Goal: Task Accomplishment & Management: Manage account settings

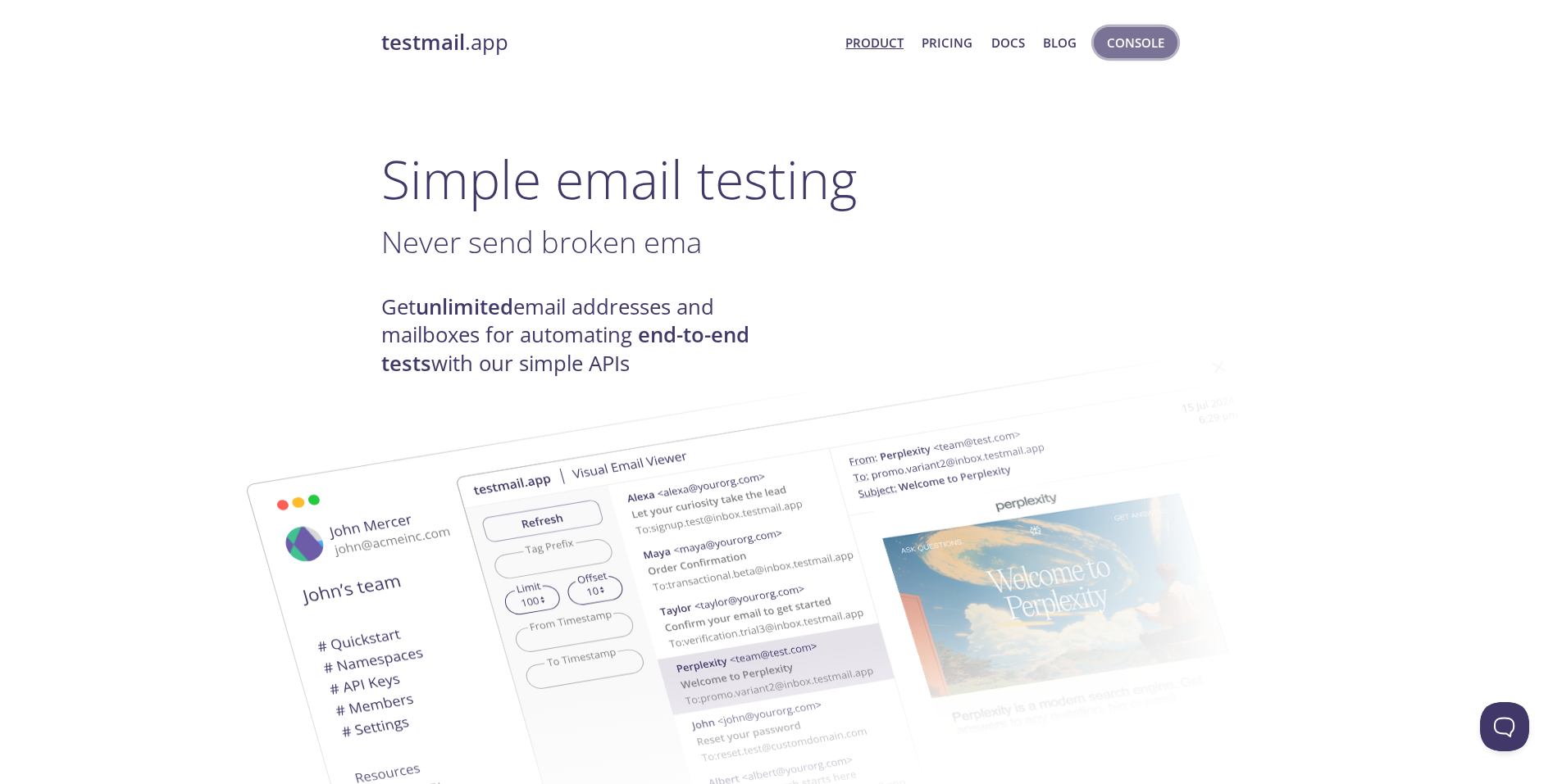
click at [1134, 45] on span "Console" at bounding box center [1135, 43] width 57 height 21
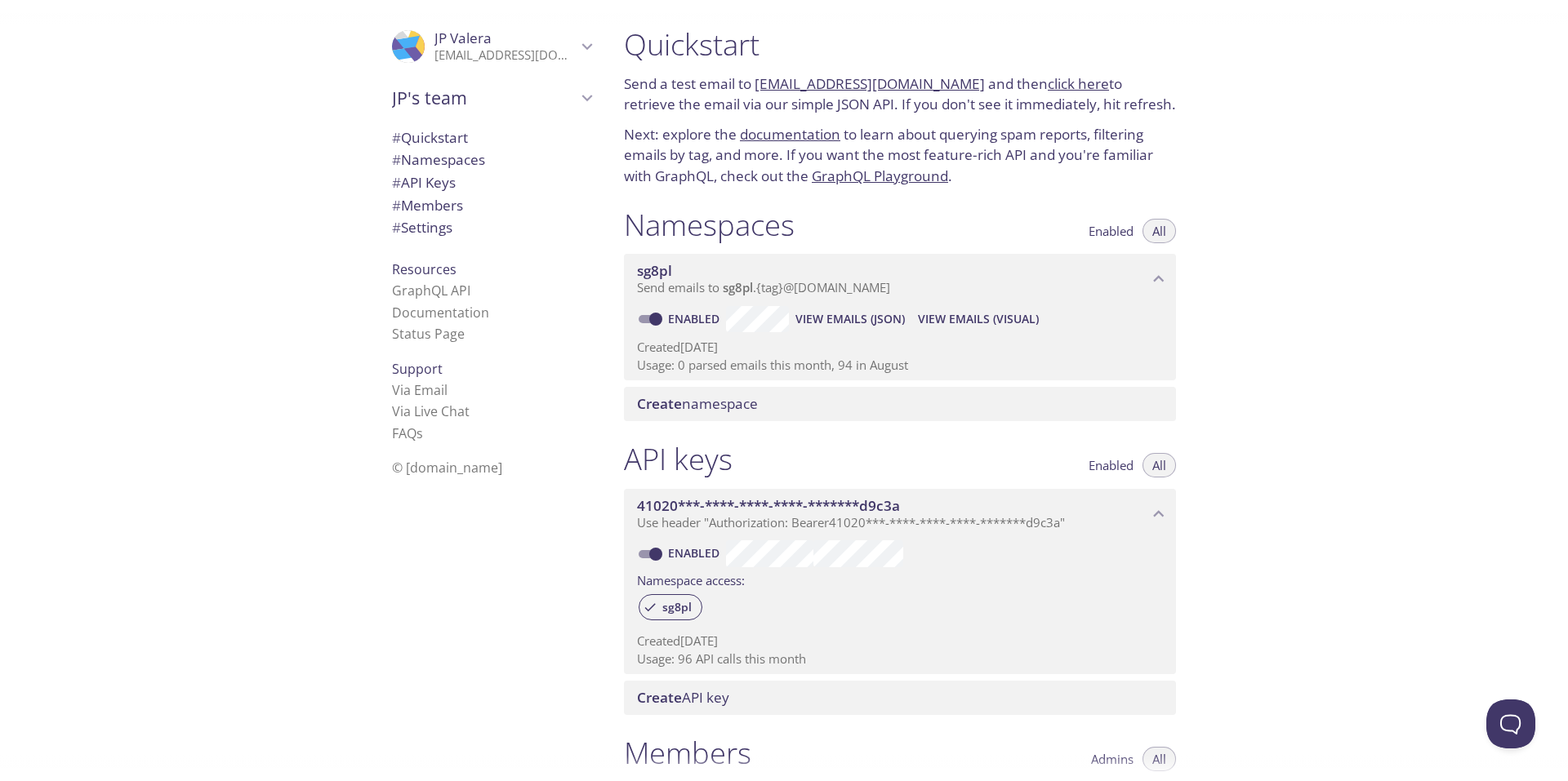
click at [458, 94] on span "JP's team" at bounding box center [484, 98] width 184 height 23
click at [579, 43] on icon "JP Valera" at bounding box center [587, 46] width 21 height 21
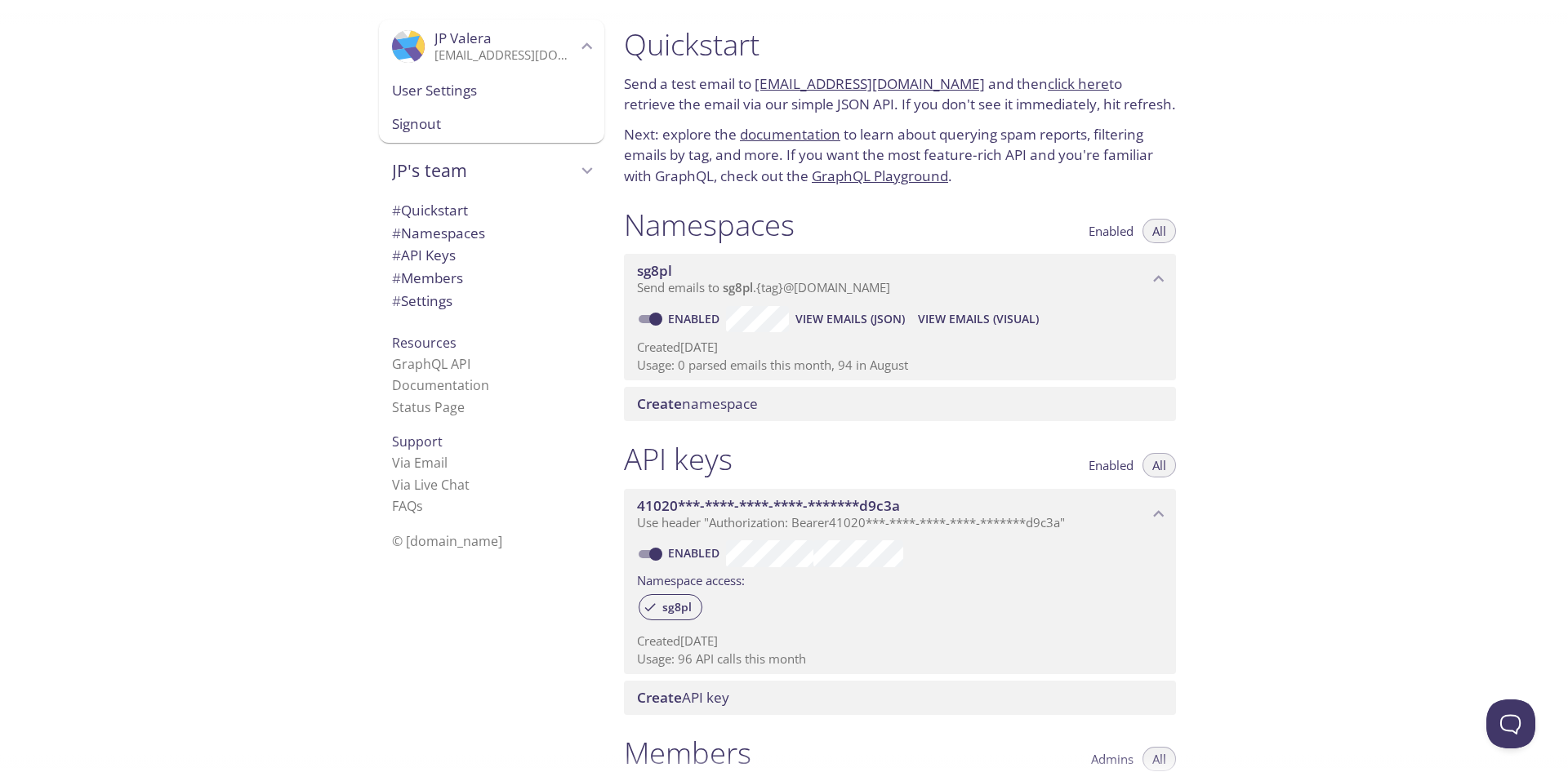
click at [421, 121] on span "Signout" at bounding box center [491, 125] width 199 height 21
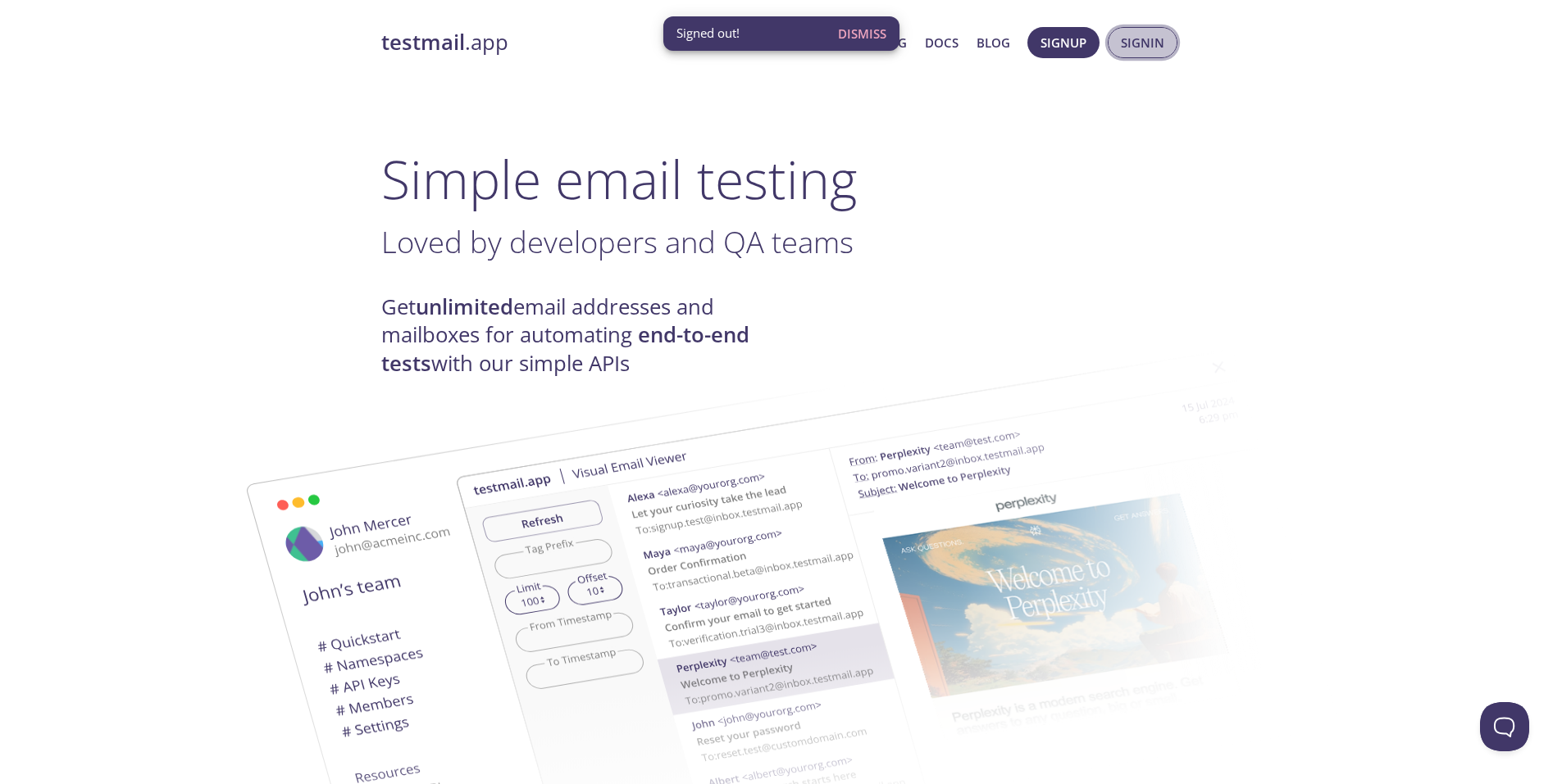
click at [1154, 50] on span "Signin" at bounding box center [1142, 43] width 44 height 21
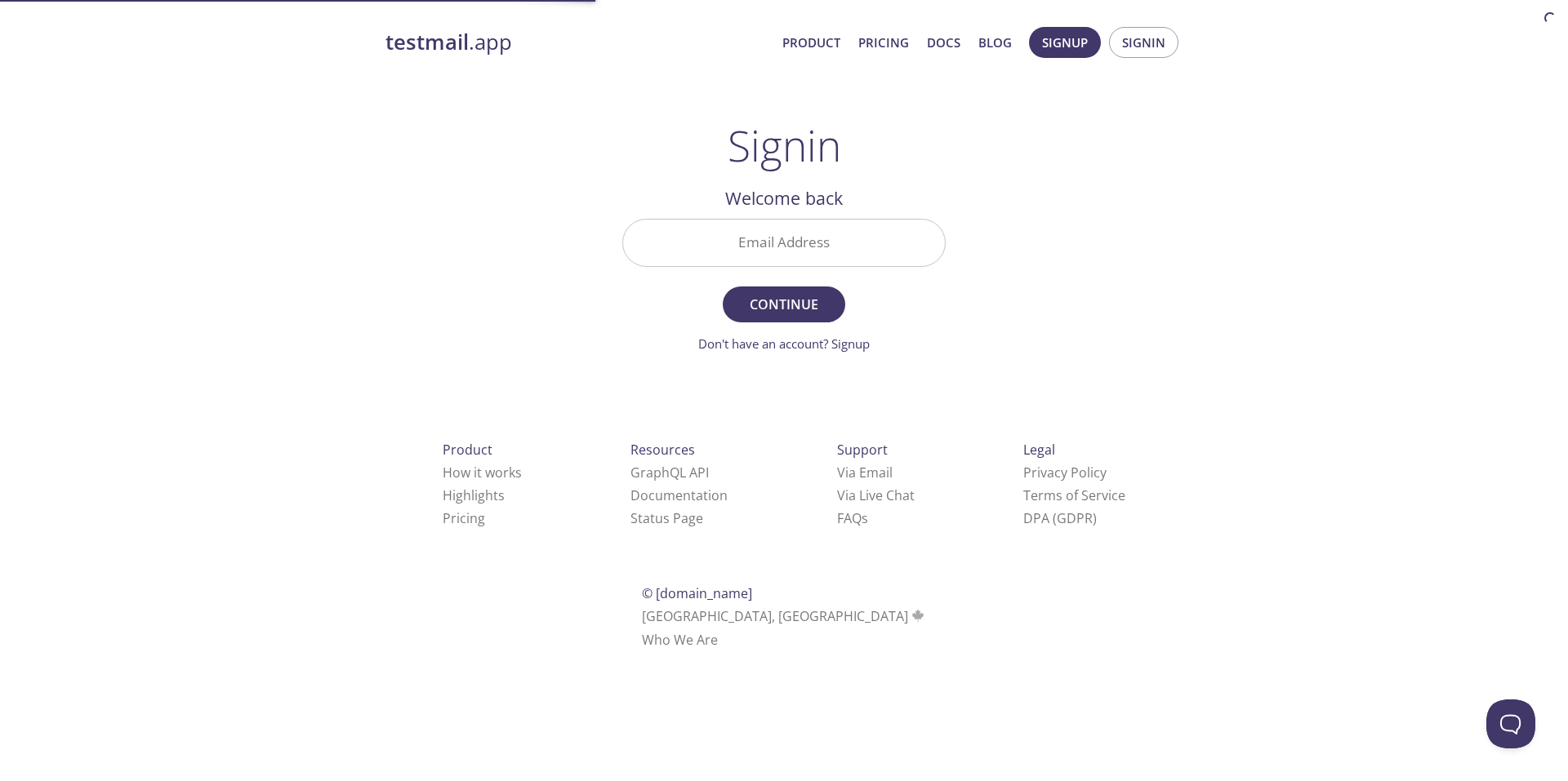
click at [827, 240] on input "Email Address" at bounding box center [783, 242] width 322 height 46
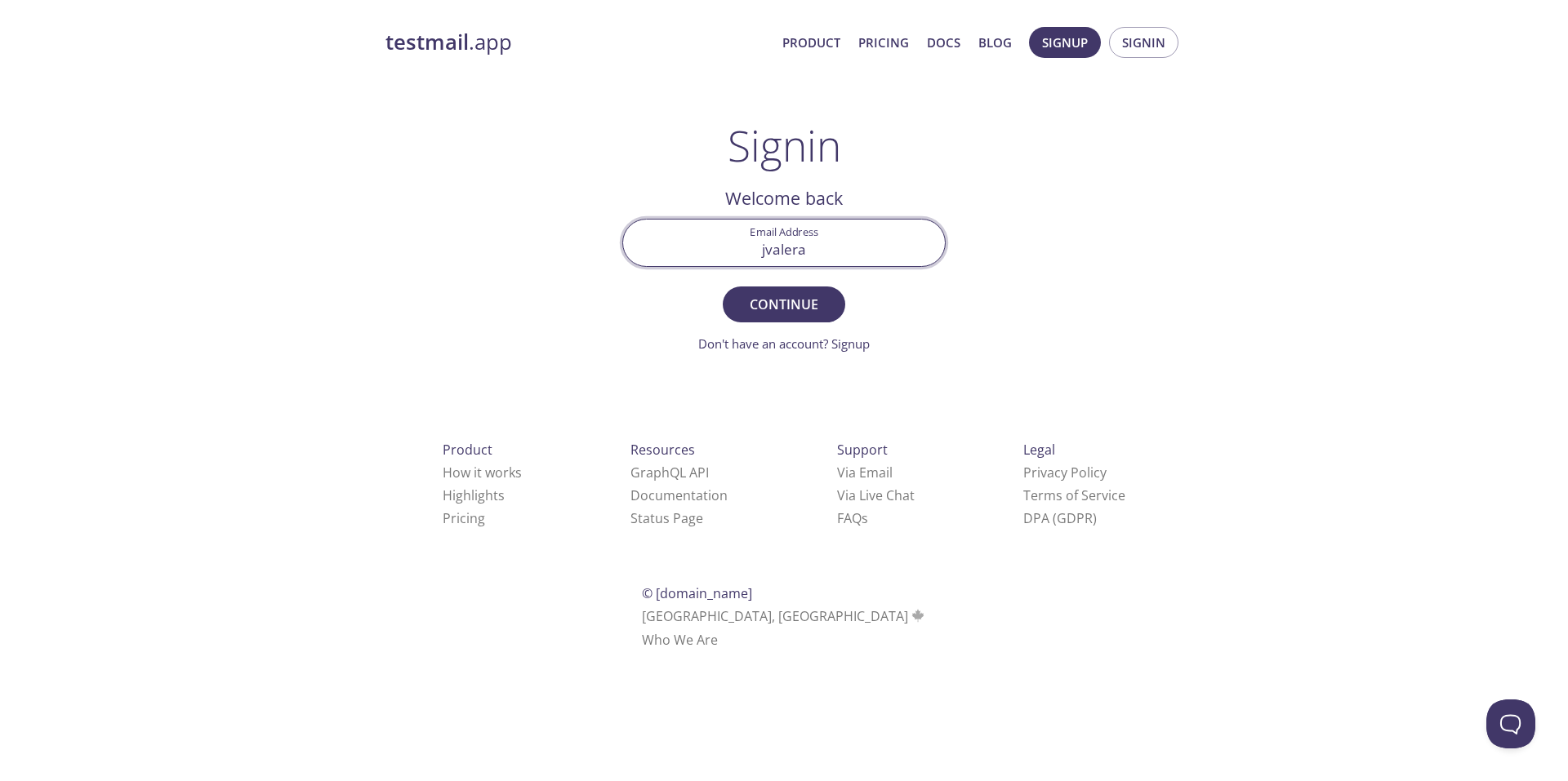
type input "[EMAIL_ADDRESS][DOMAIN_NAME]"
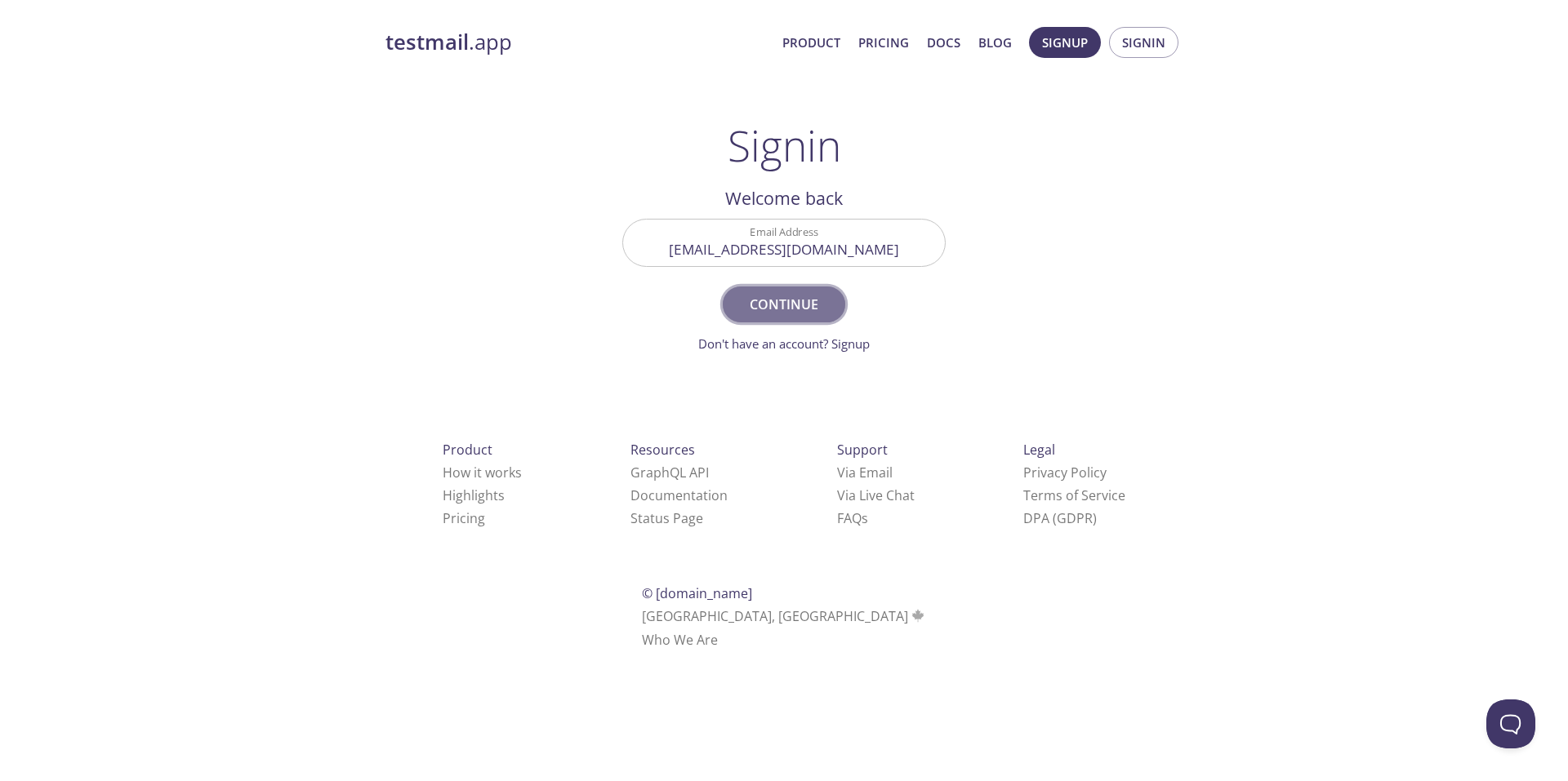
click at [817, 307] on span "Continue" at bounding box center [784, 305] width 87 height 23
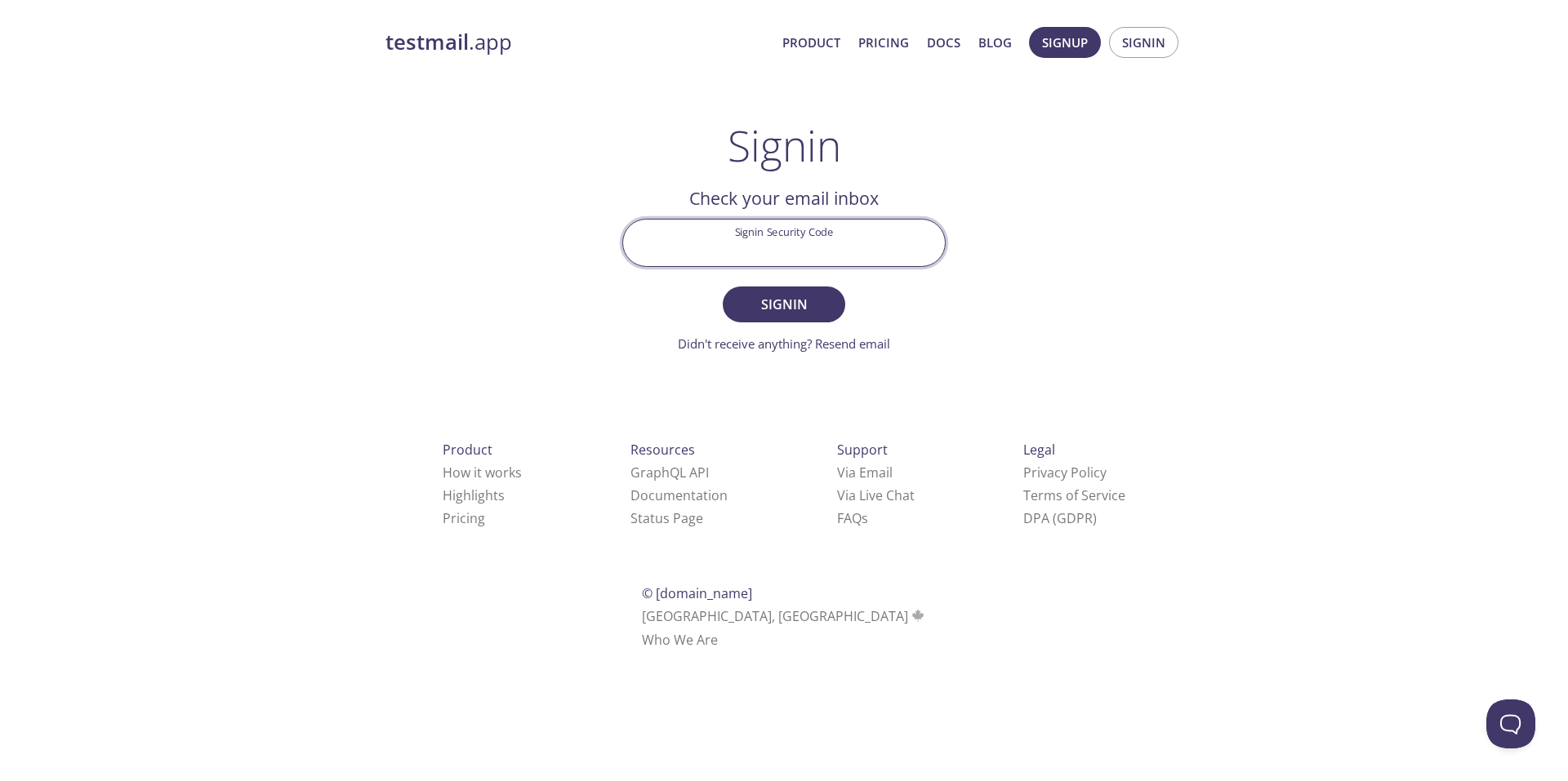
click at [791, 240] on input "Signin Security Code" at bounding box center [783, 242] width 322 height 46
paste input "HH85496"
type input "HH85496"
click at [770, 306] on span "Signin" at bounding box center [784, 305] width 87 height 23
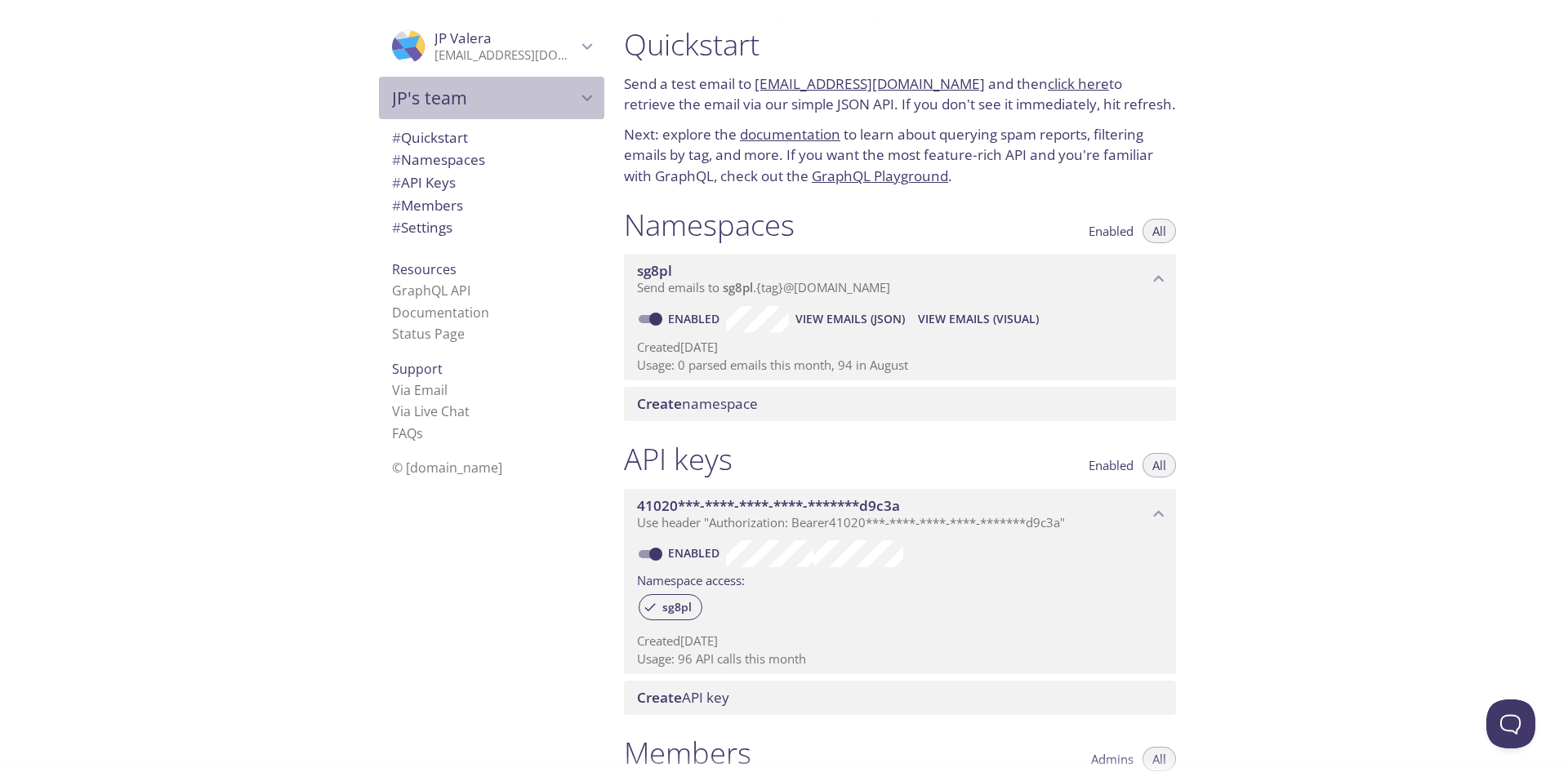
click at [469, 103] on span "JP's team" at bounding box center [484, 98] width 184 height 23
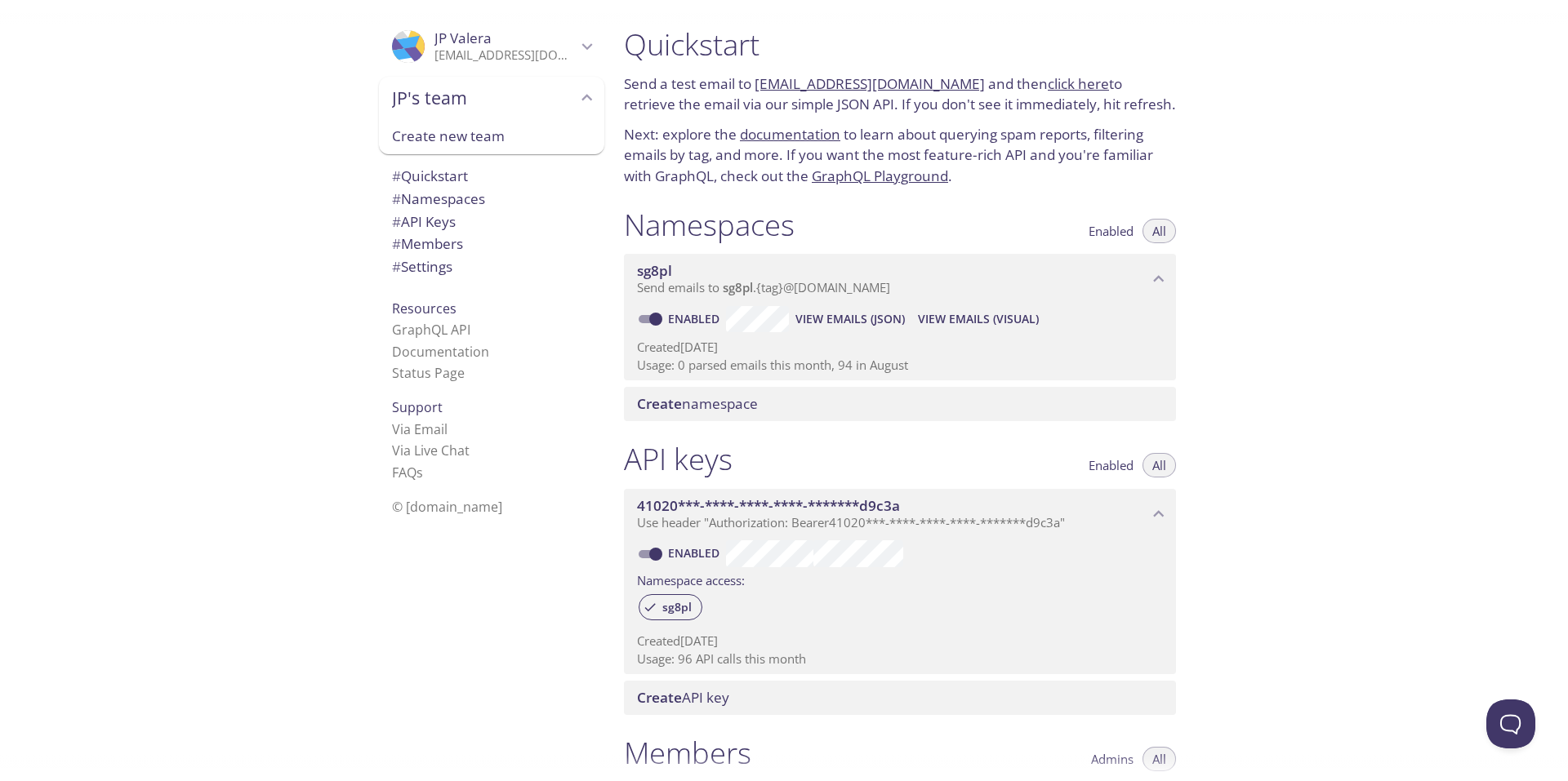
click at [440, 267] on span "# Settings" at bounding box center [422, 265] width 61 height 18
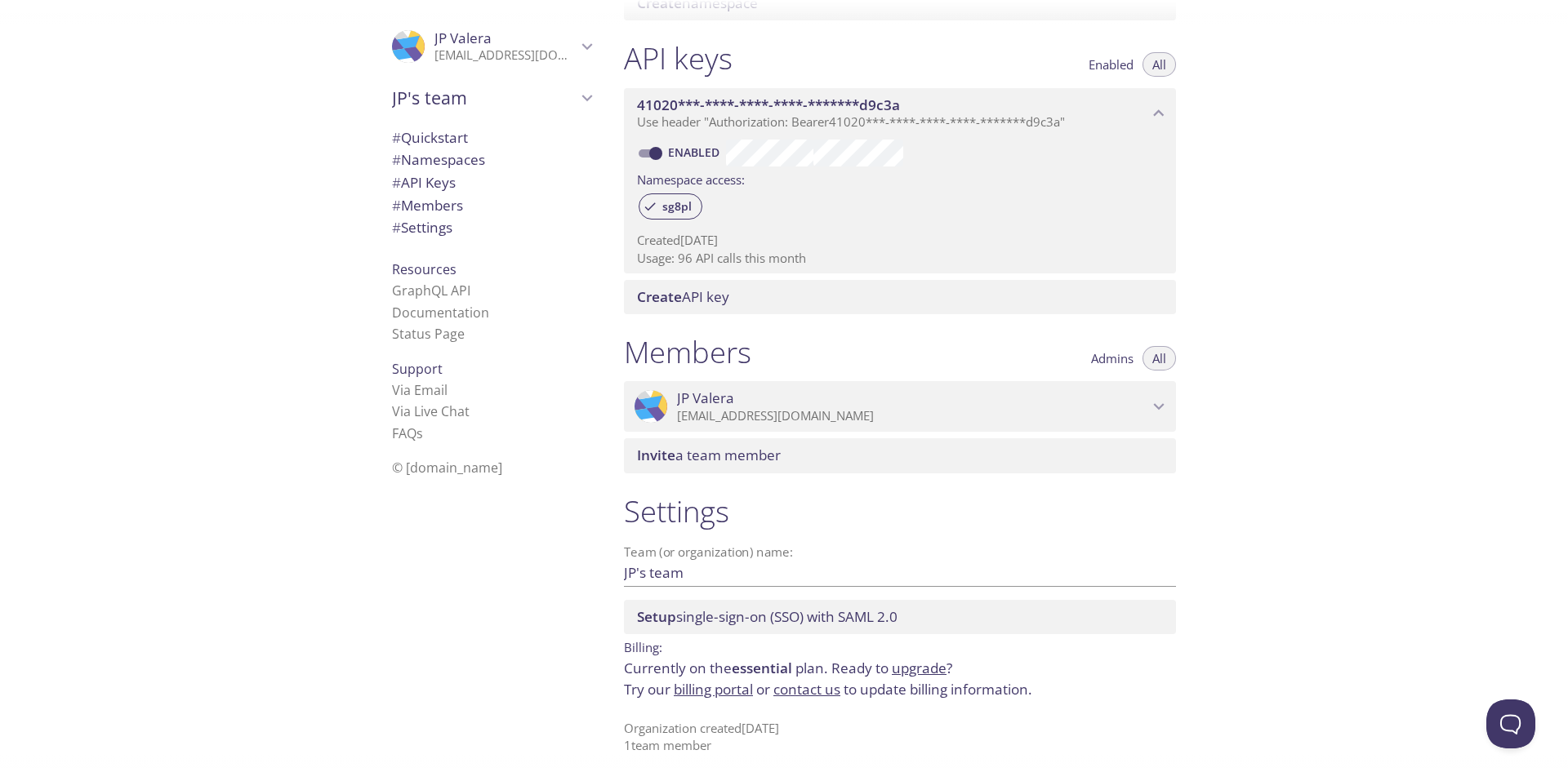
click at [866, 614] on span "Setup single-sign-on (SSO) with [PERSON_NAME] 2.0" at bounding box center [768, 616] width 261 height 18
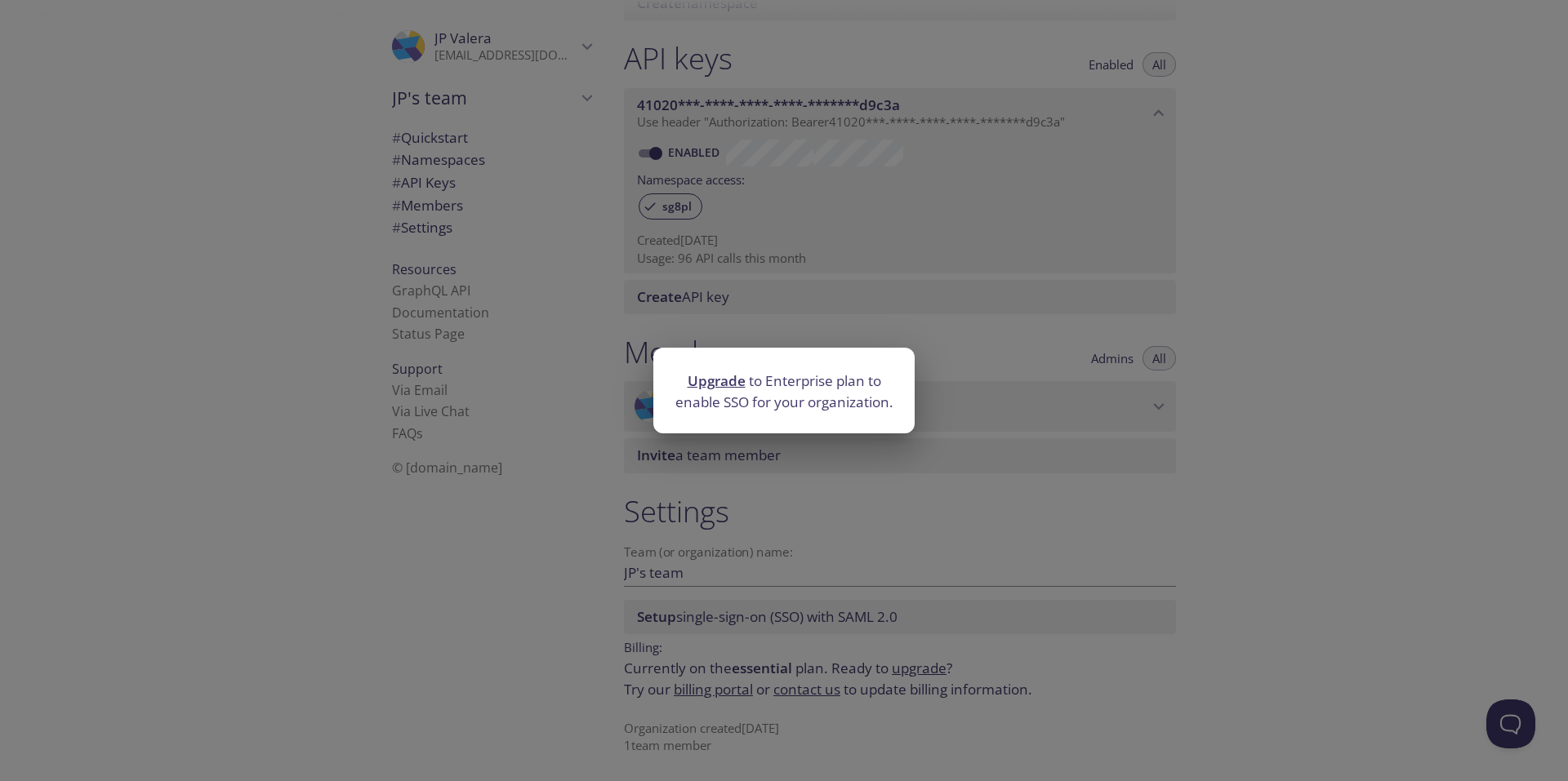
click at [1339, 523] on div "Upgrade to Enterprise plan to enable SSO for your organization." at bounding box center [784, 390] width 1568 height 781
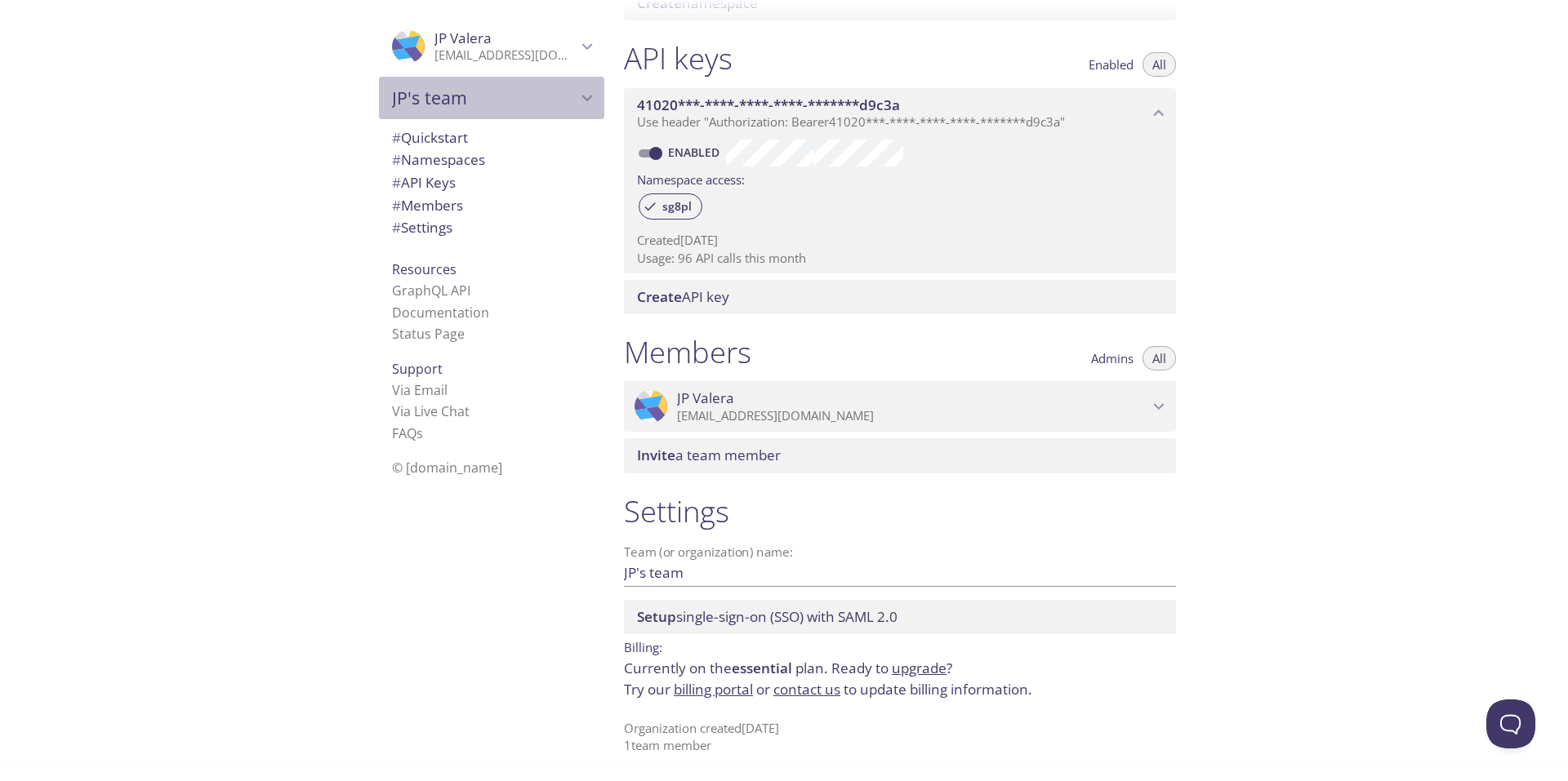
click at [510, 101] on span "JP's team" at bounding box center [484, 98] width 184 height 23
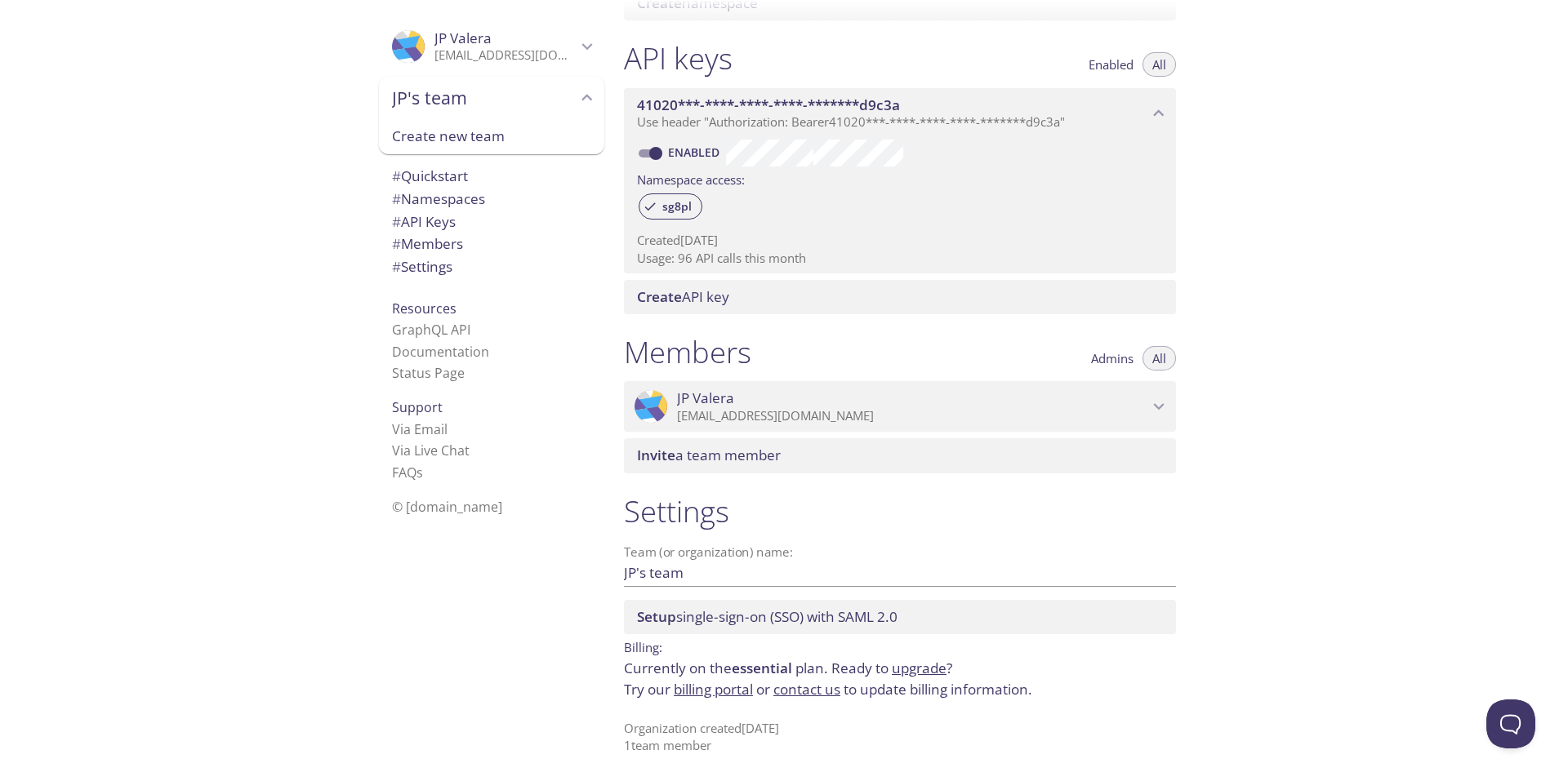
click at [468, 190] on span "# Namespaces" at bounding box center [438, 198] width 93 height 18
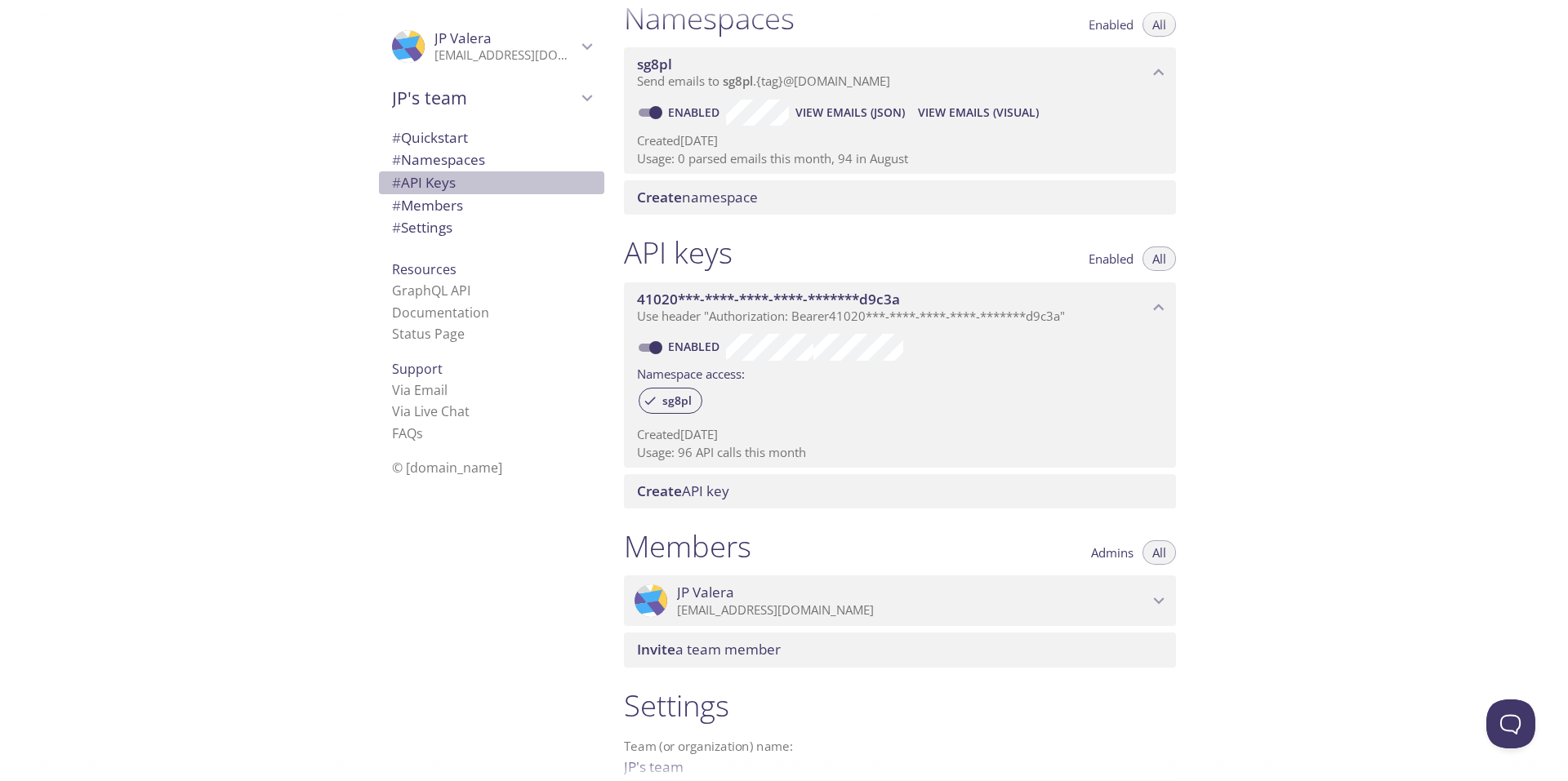
click at [510, 181] on span "# API Keys" at bounding box center [491, 182] width 199 height 21
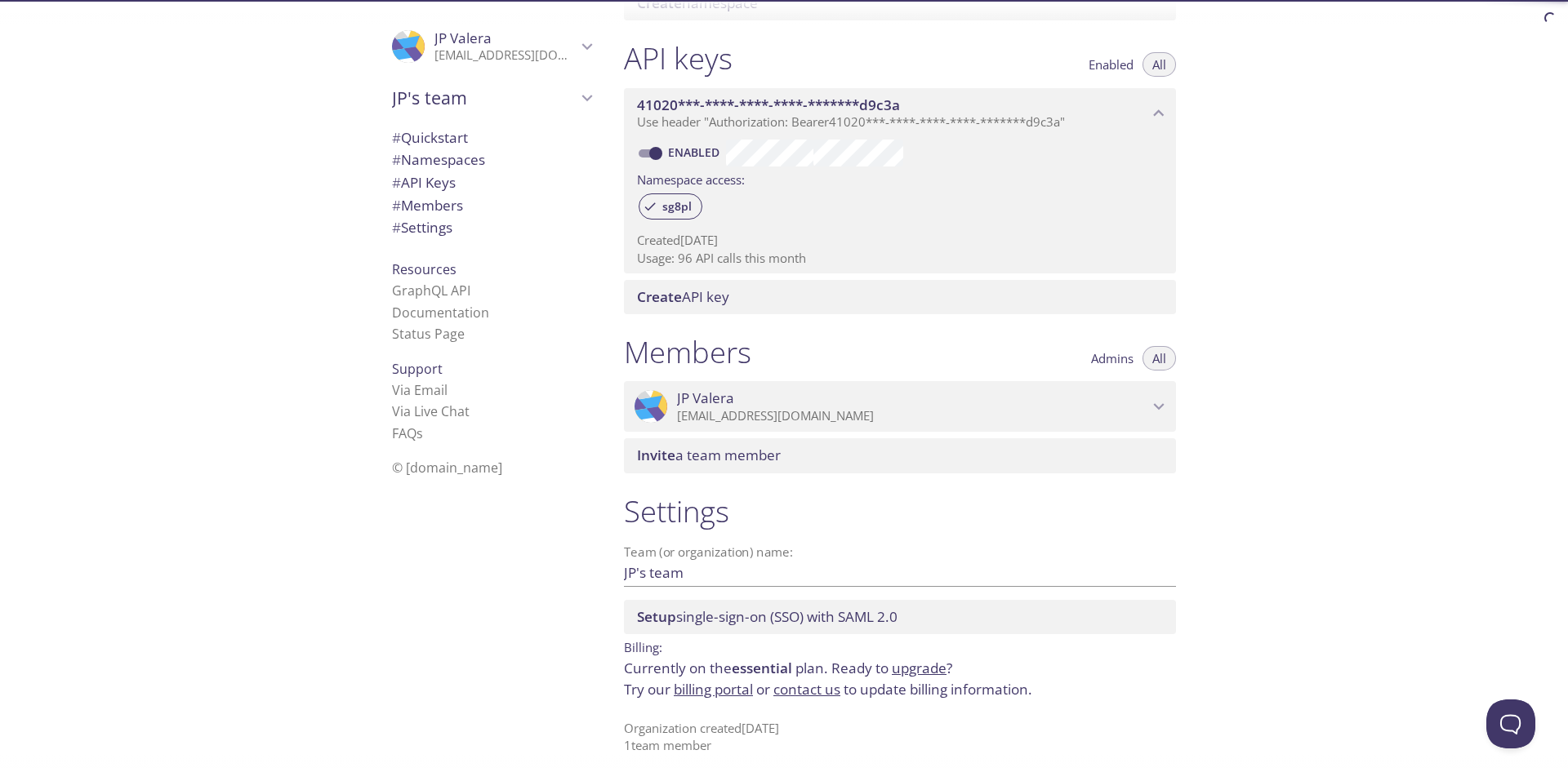
click at [505, 158] on span "# Namespaces" at bounding box center [491, 160] width 199 height 21
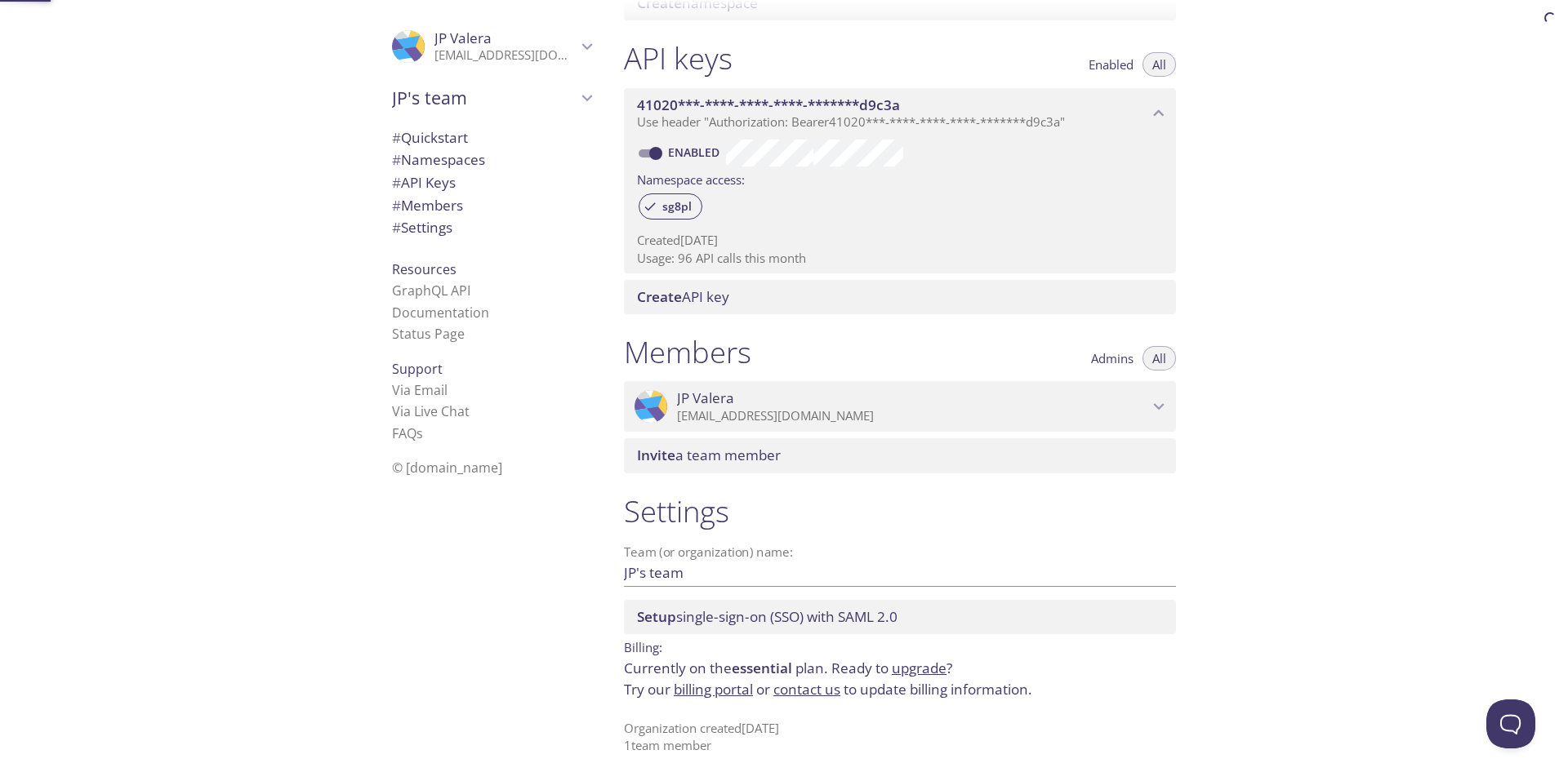
scroll to position [207, 0]
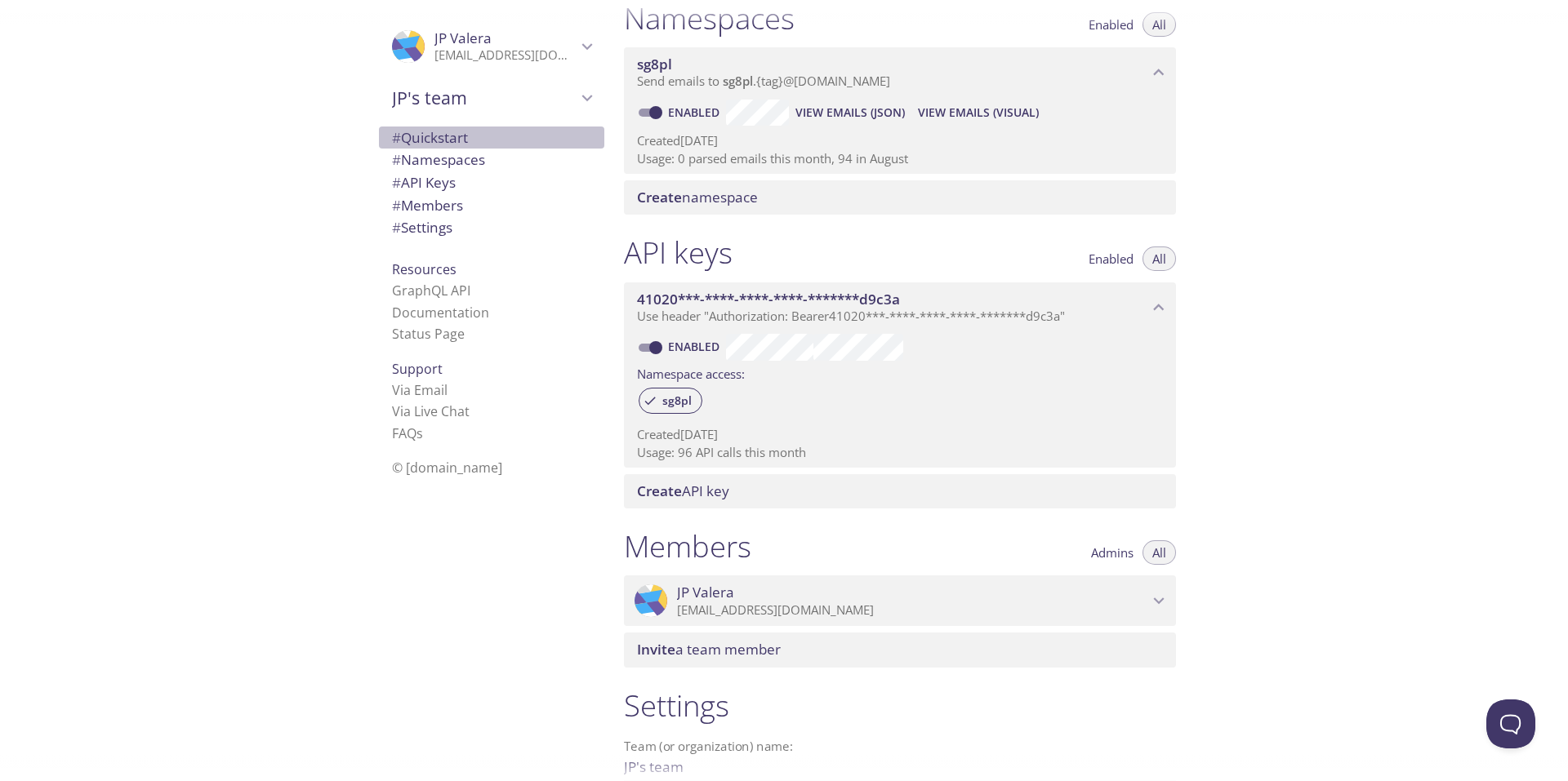
click at [510, 129] on span "# Quickstart" at bounding box center [491, 138] width 199 height 21
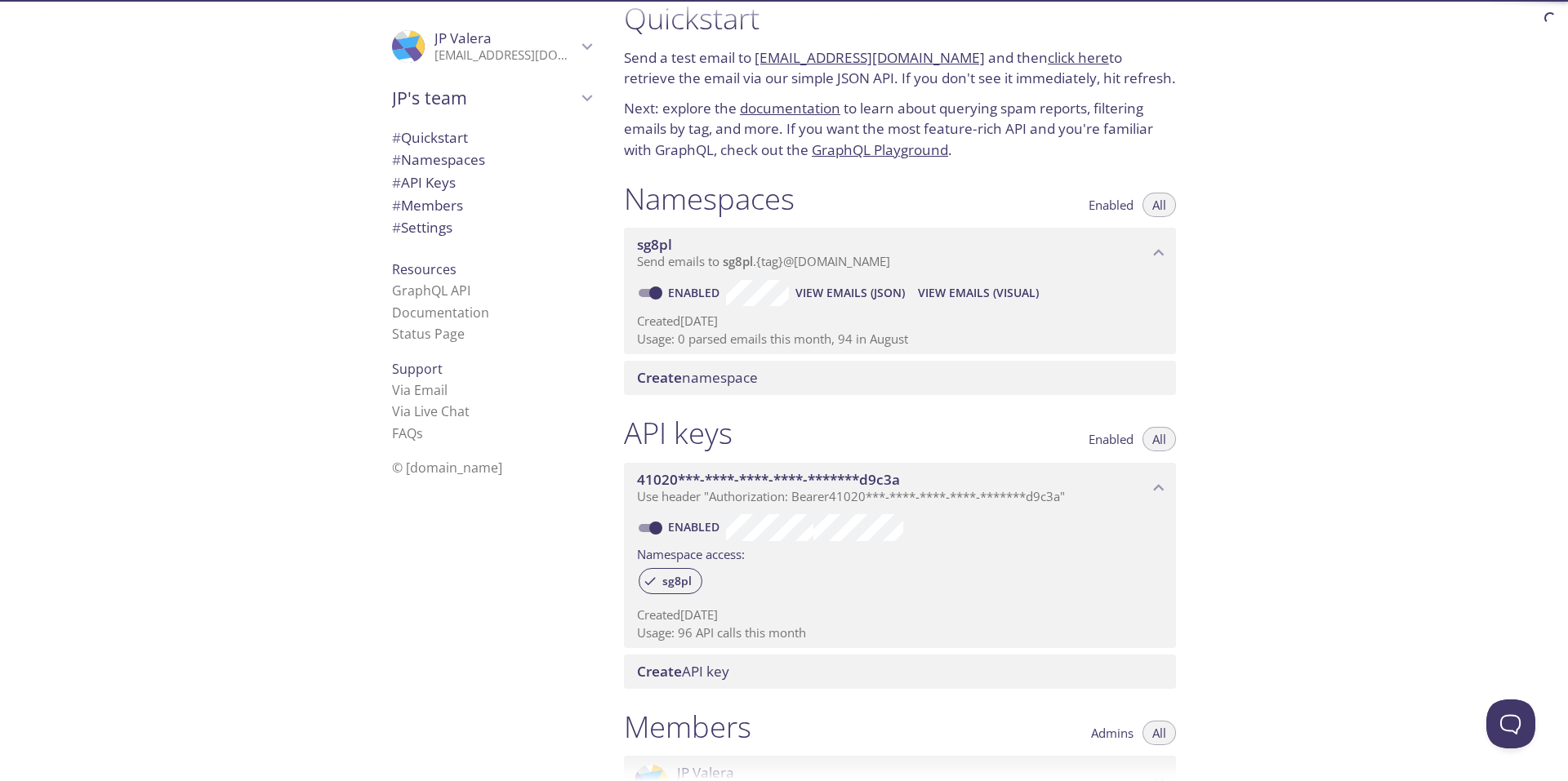
scroll to position [401, 0]
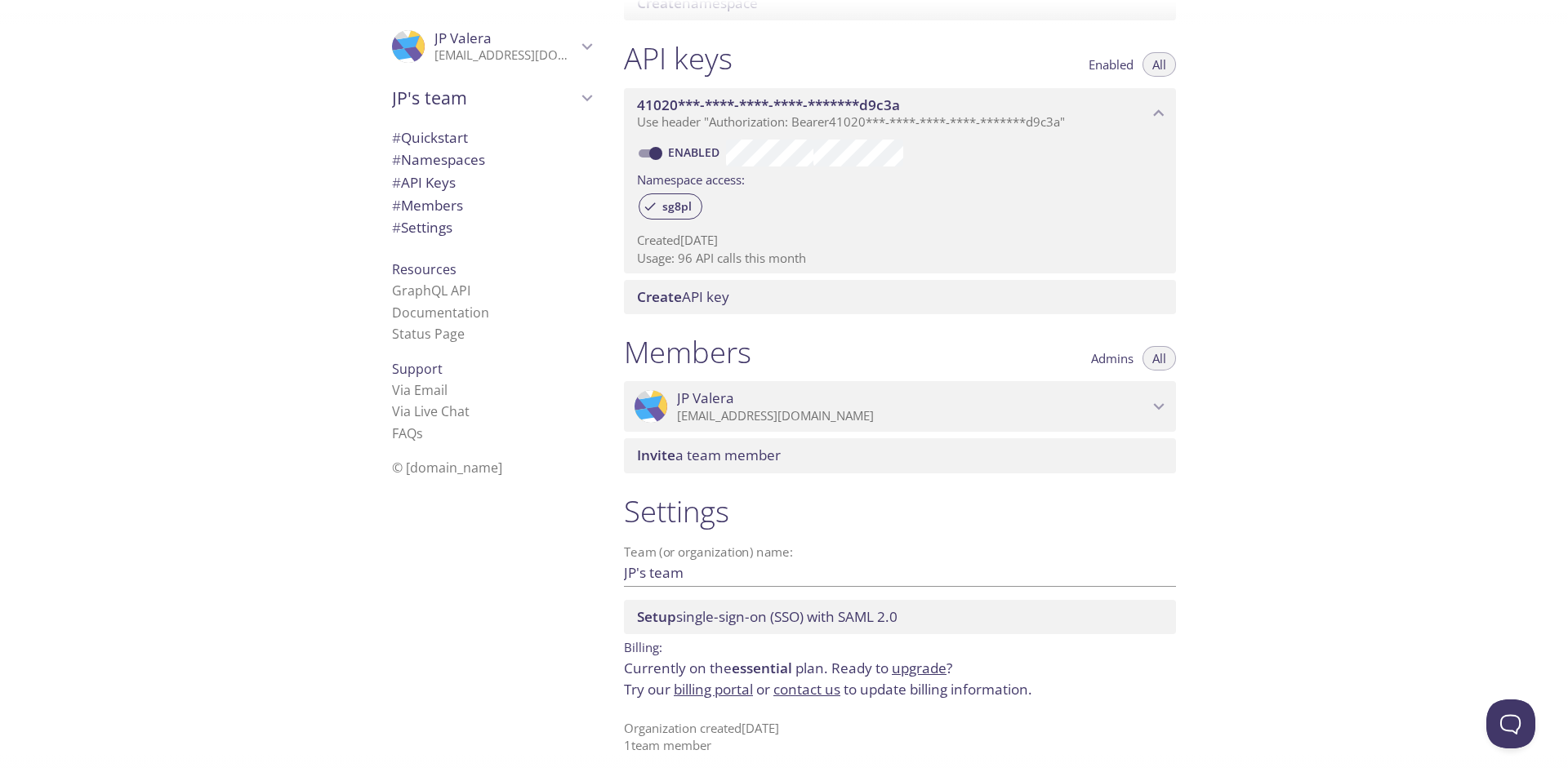
click at [919, 664] on link "upgrade" at bounding box center [918, 667] width 55 height 18
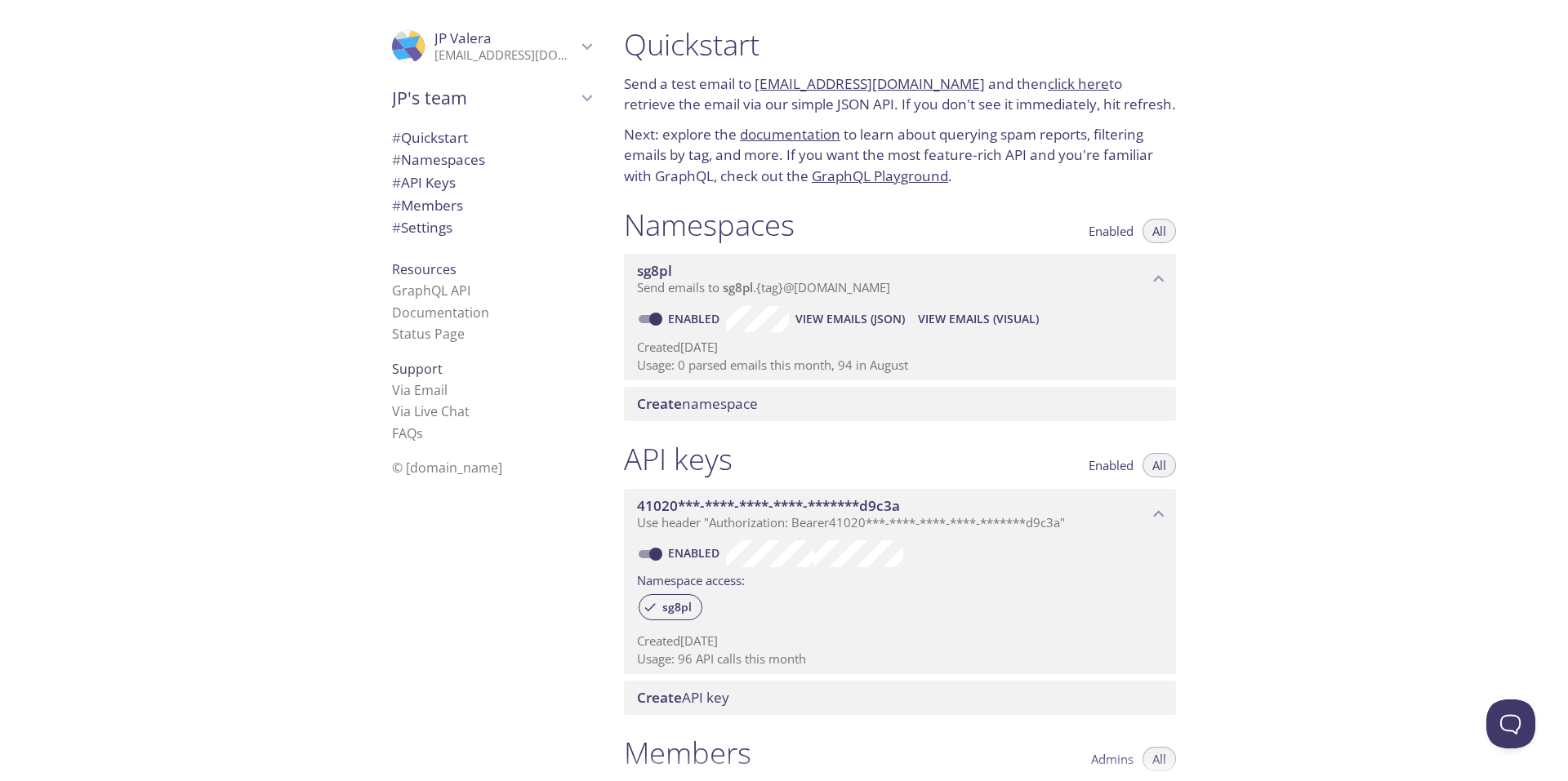
scroll to position [401, 0]
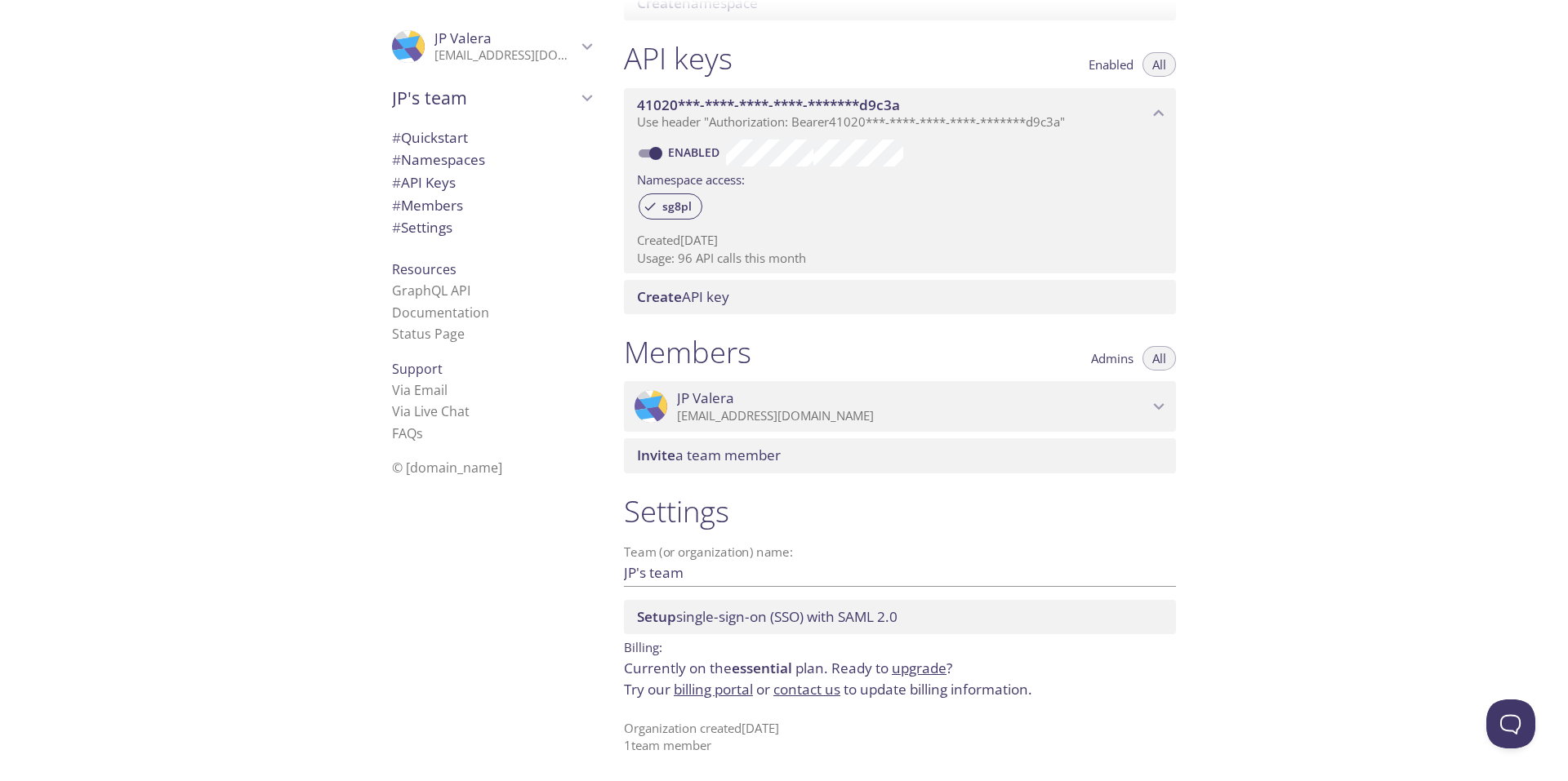
click at [352, 613] on div ".cls-1 { fill: #6d5ca8; } .cls-2 { fill: #3fc191; } .cls-3 { fill: #3b4752; } .…" at bounding box center [305, 390] width 611 height 781
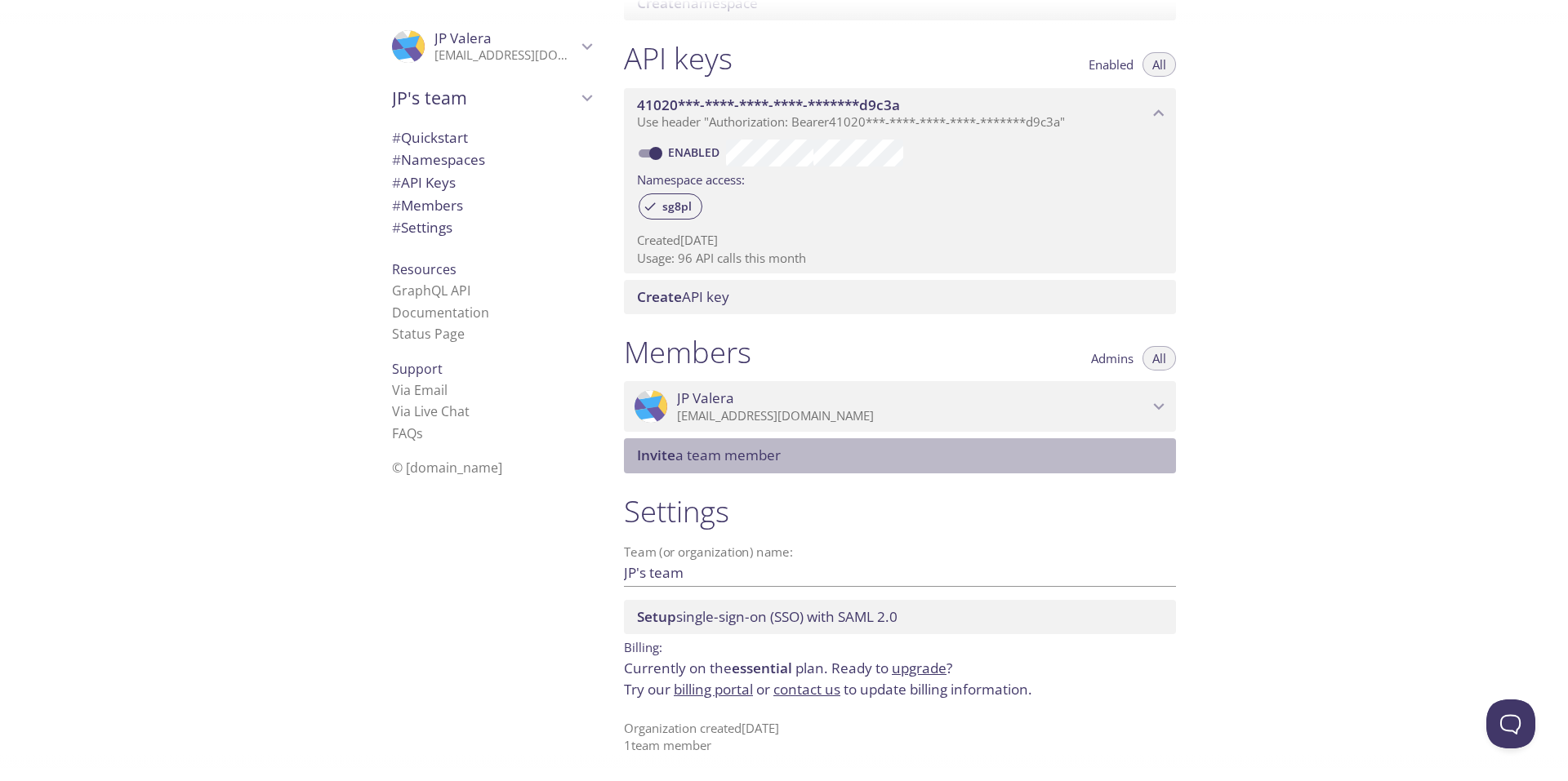
click at [810, 457] on span "Invite a team member" at bounding box center [903, 456] width 532 height 18
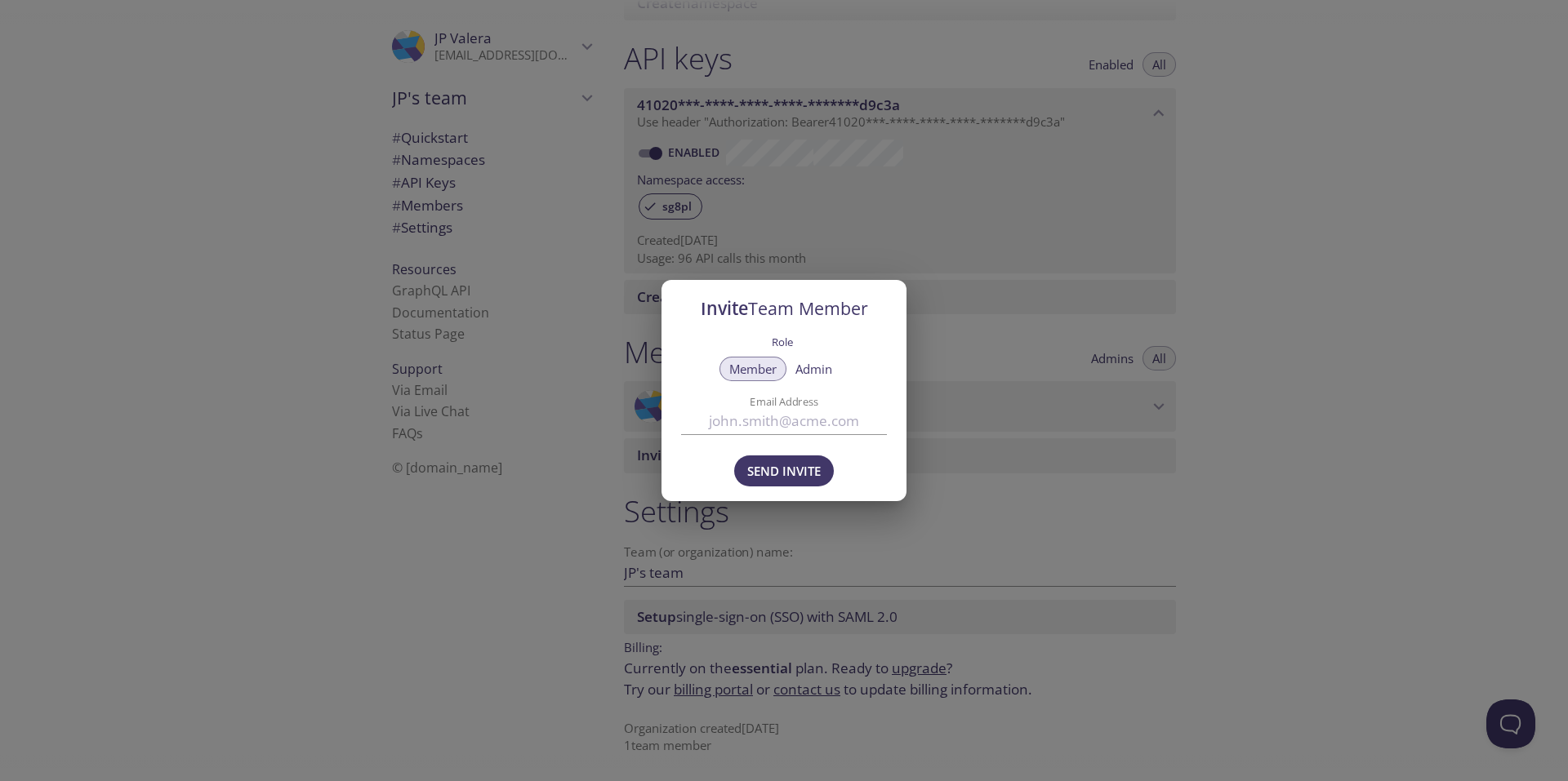
click at [812, 422] on input "Email Address" at bounding box center [783, 422] width 206 height 27
click at [819, 369] on span "Admin" at bounding box center [814, 369] width 37 height 0
click at [777, 422] on input "Email Address" at bounding box center [783, 422] width 206 height 27
paste input "[EMAIL_ADDRESS][DOMAIN_NAME]"
type input "[EMAIL_ADDRESS][DOMAIN_NAME]"
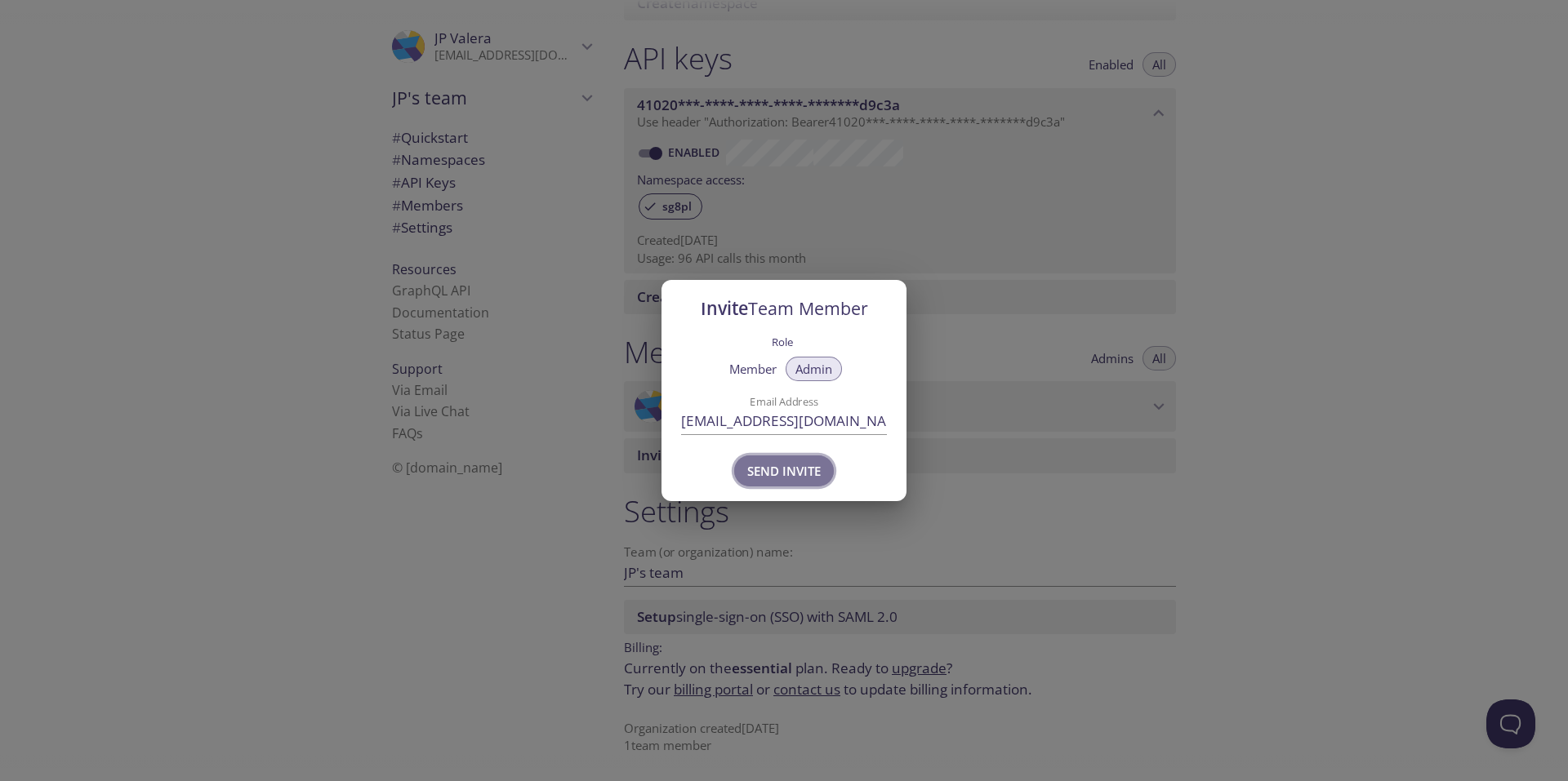
click at [773, 473] on span "Send Invite" at bounding box center [784, 471] width 73 height 21
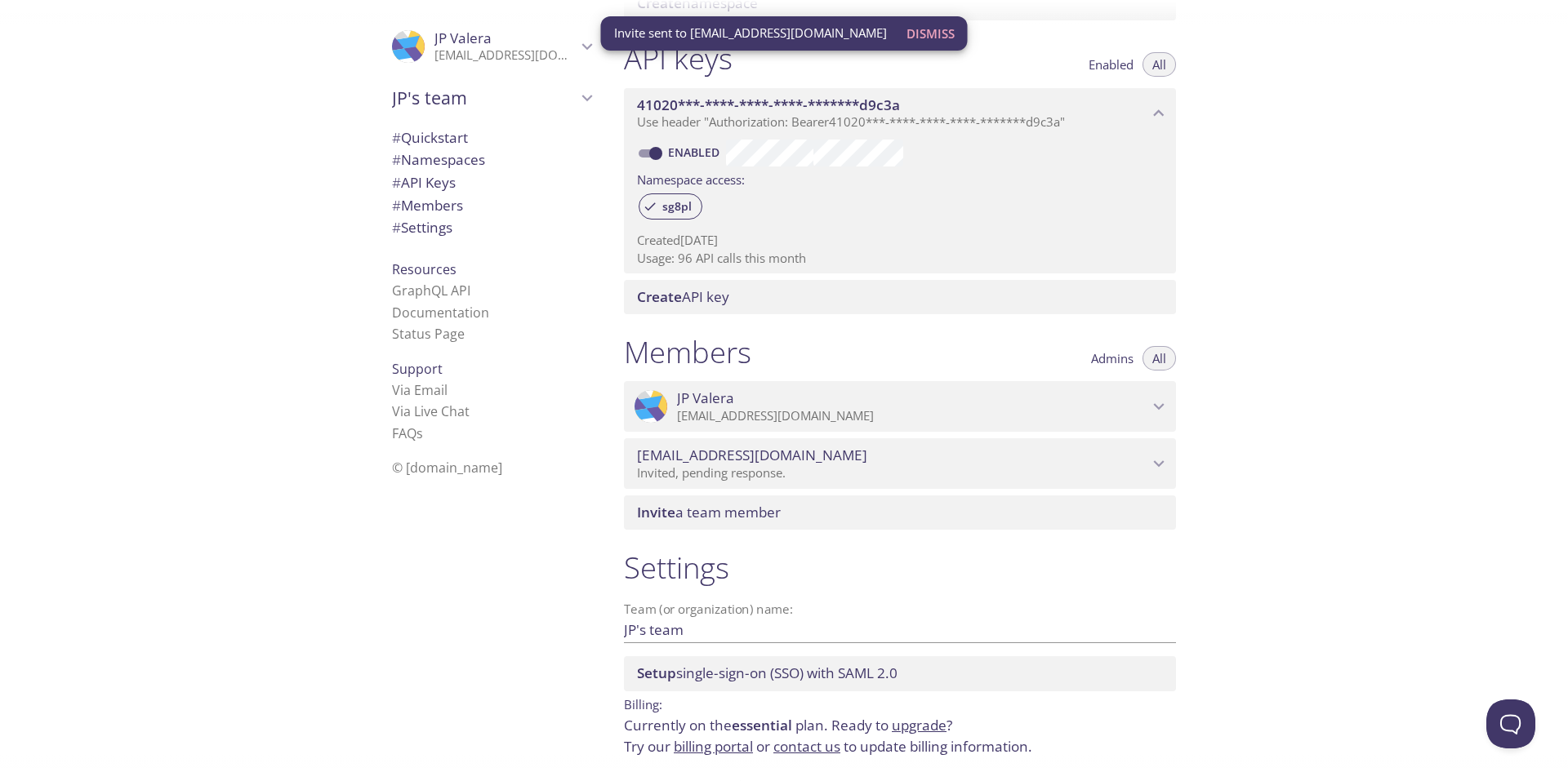
click at [1106, 358] on span "Admins" at bounding box center [1112, 358] width 42 height 0
click at [222, 351] on div ".cls-1 { fill: #6d5ca8; } .cls-2 { fill: #3fc191; } .cls-3 { fill: #3b4752; } .…" at bounding box center [305, 390] width 611 height 781
click at [907, 40] on span "Dismiss" at bounding box center [931, 34] width 48 height 21
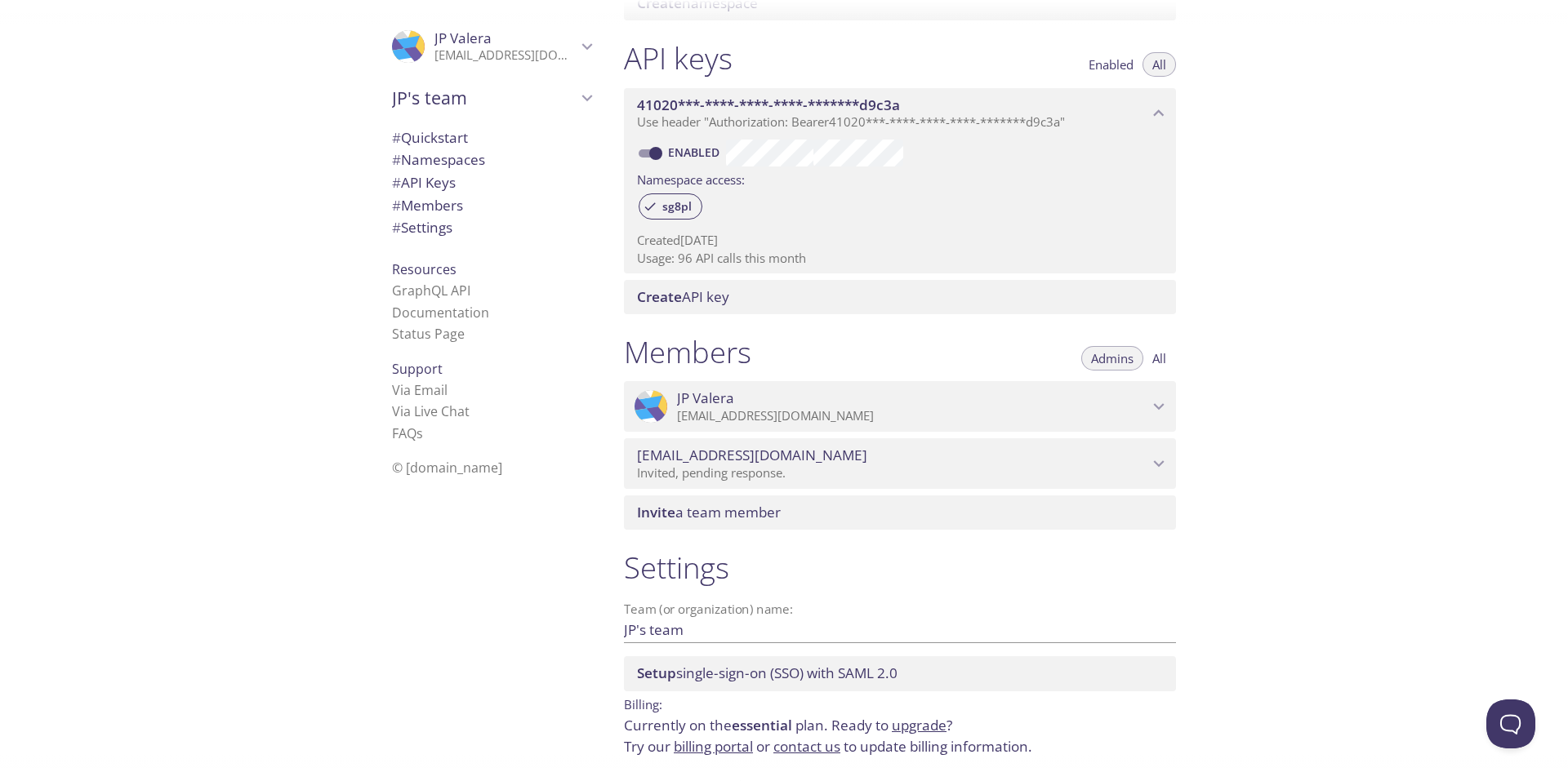
click at [1149, 464] on icon "tziad@azavar.com" at bounding box center [1159, 463] width 21 height 21
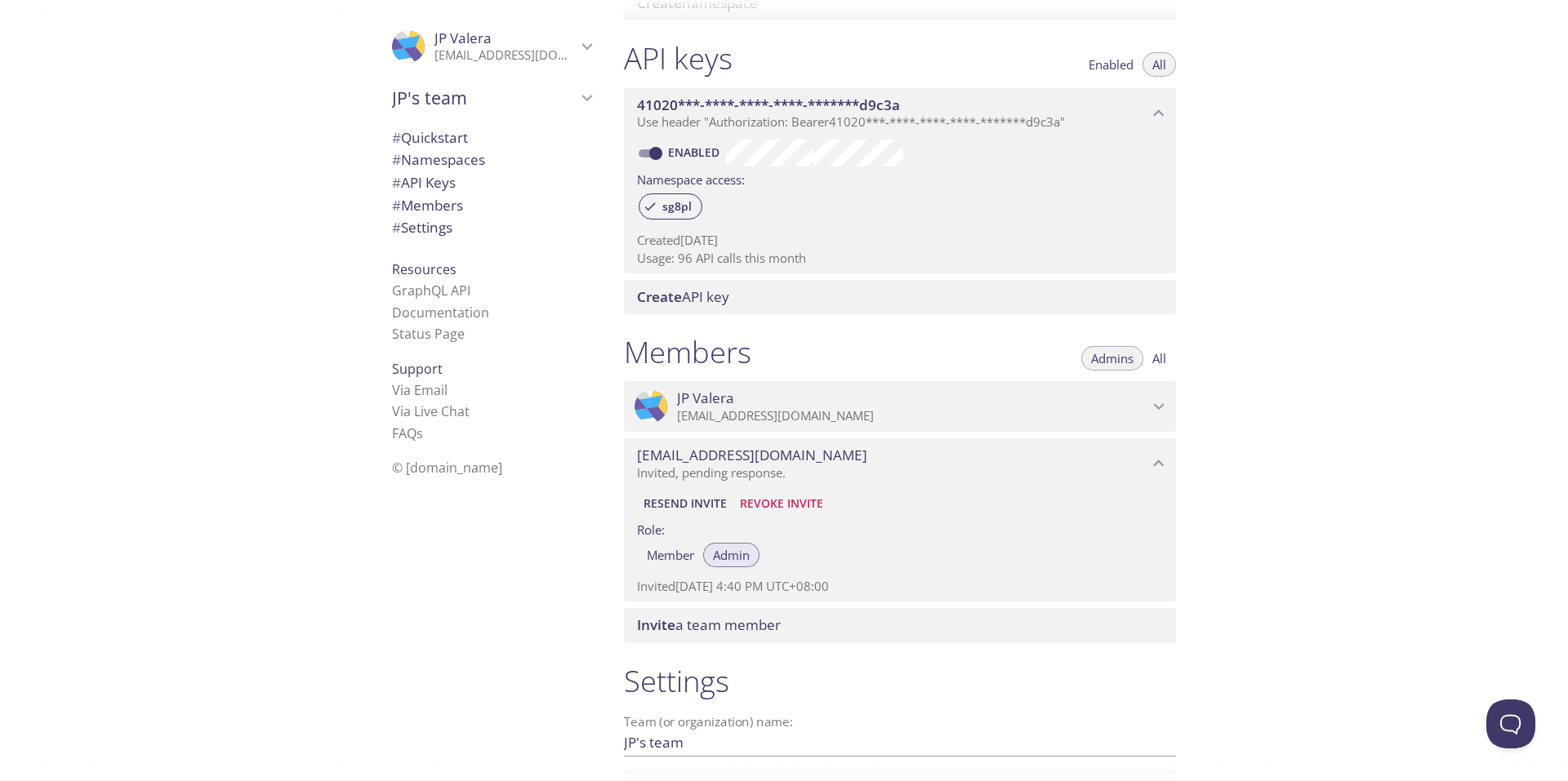
click at [1438, 462] on div "Quickstart Send a test email to [EMAIL_ADDRESS][DOMAIN_NAME] and then click her…" at bounding box center [1089, 390] width 957 height 781
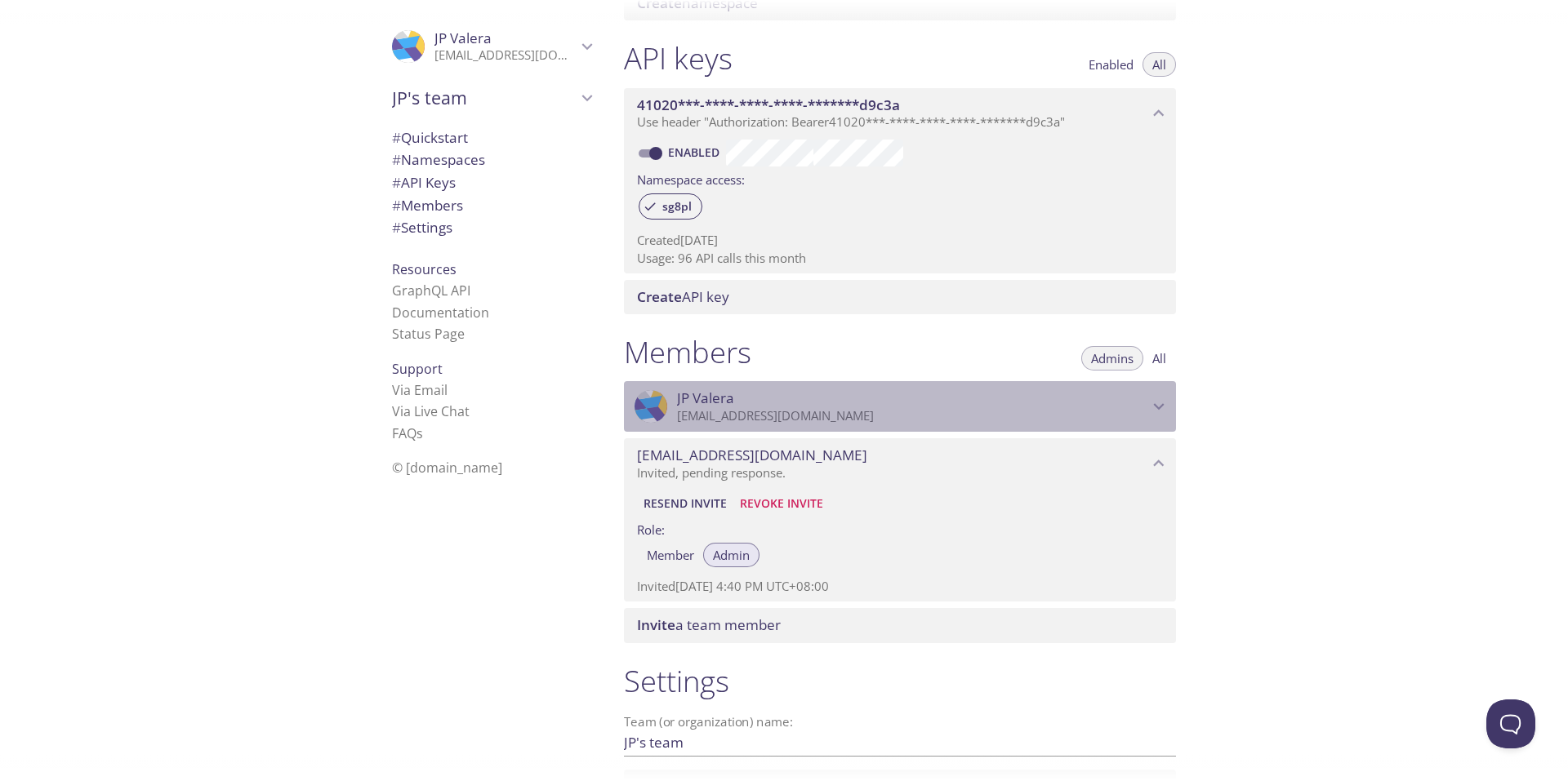
click at [1158, 404] on icon "JP Valera" at bounding box center [1159, 406] width 21 height 21
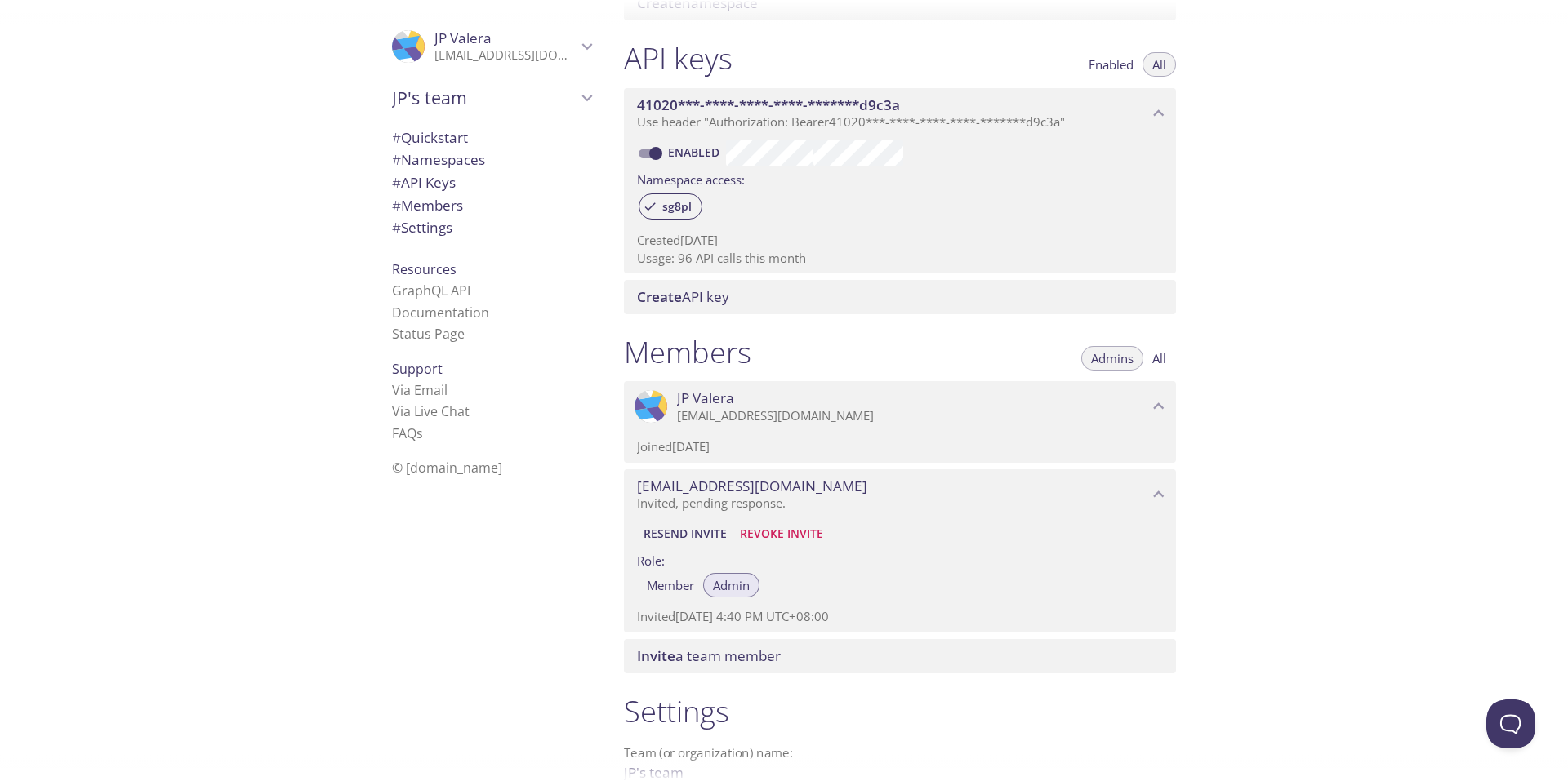
click at [1160, 400] on icon "JP Valera" at bounding box center [1159, 406] width 21 height 21
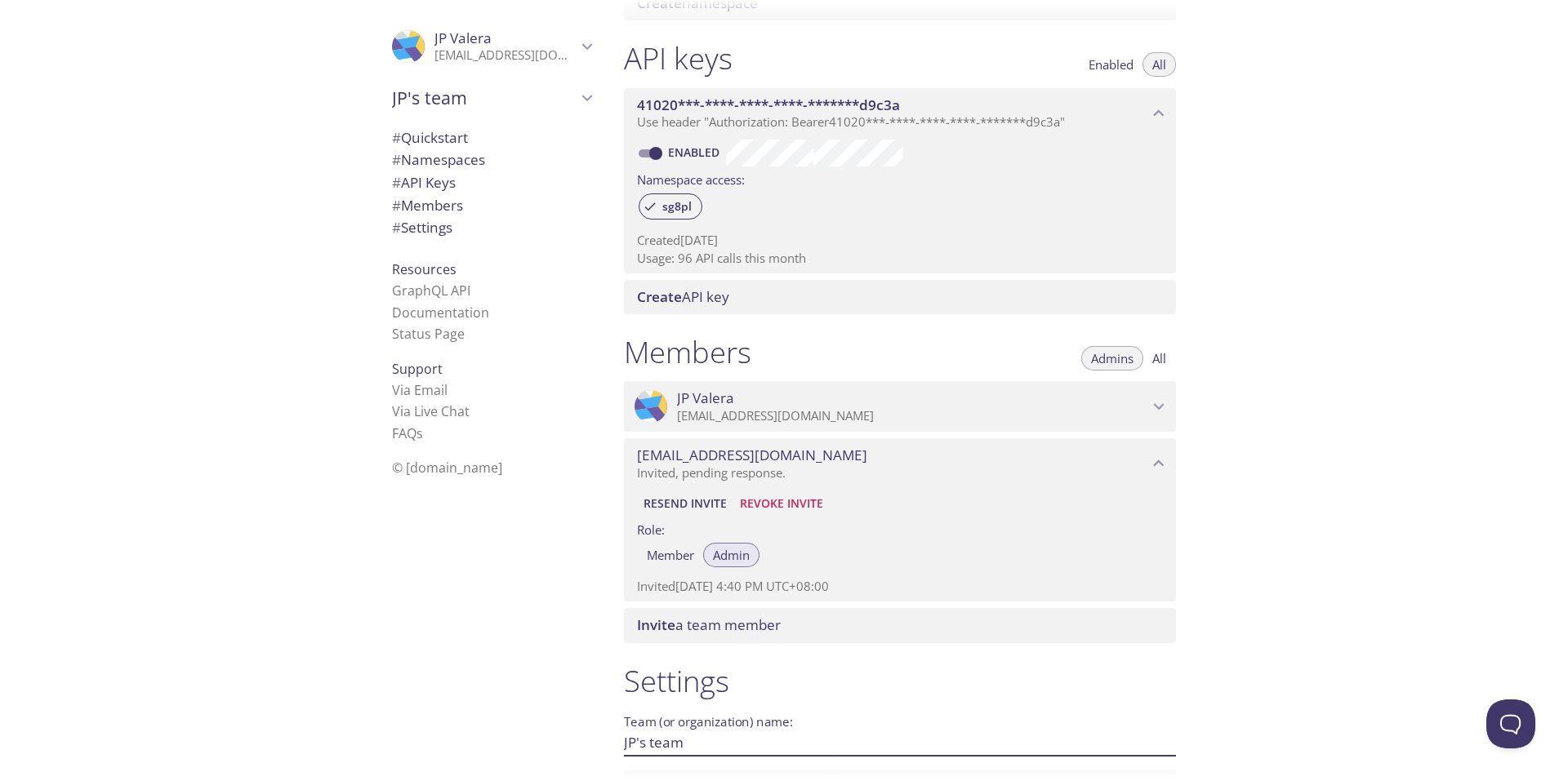
click at [757, 745] on input "JP's team" at bounding box center [874, 742] width 500 height 27
type input "Azavar"
click at [1147, 739] on span "Save" at bounding box center [1150, 742] width 44 height 19
click at [1304, 634] on div "Quickstart Send a test email to [EMAIL_ADDRESS][DOMAIN_NAME] and then click her…" at bounding box center [1089, 390] width 957 height 781
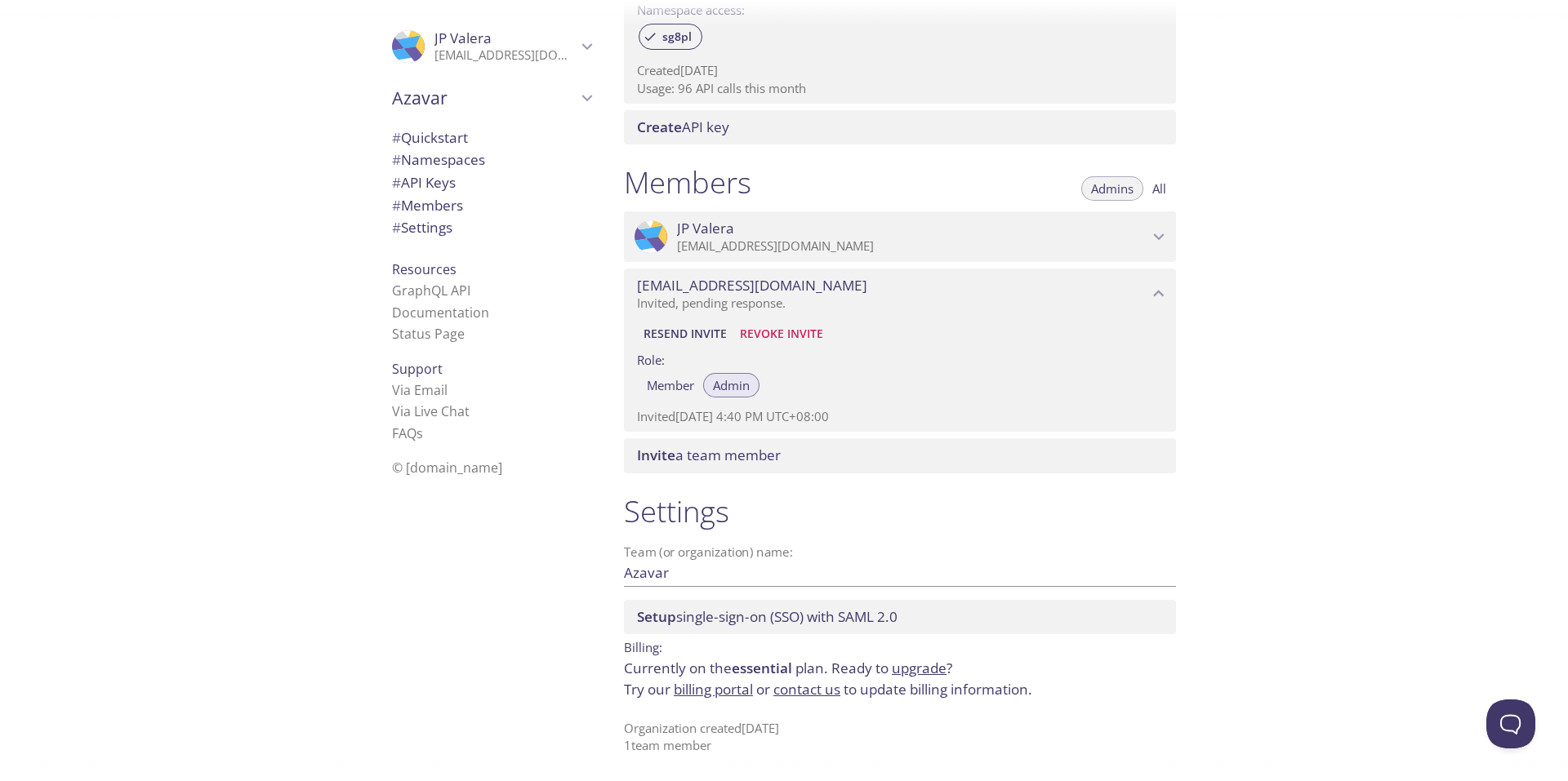
click at [1243, 569] on div "Quickstart Send a test email to [EMAIL_ADDRESS][DOMAIN_NAME] and then click her…" at bounding box center [1089, 390] width 957 height 781
click at [1163, 295] on icon "tziad@azavar.com" at bounding box center [1159, 293] width 11 height 7
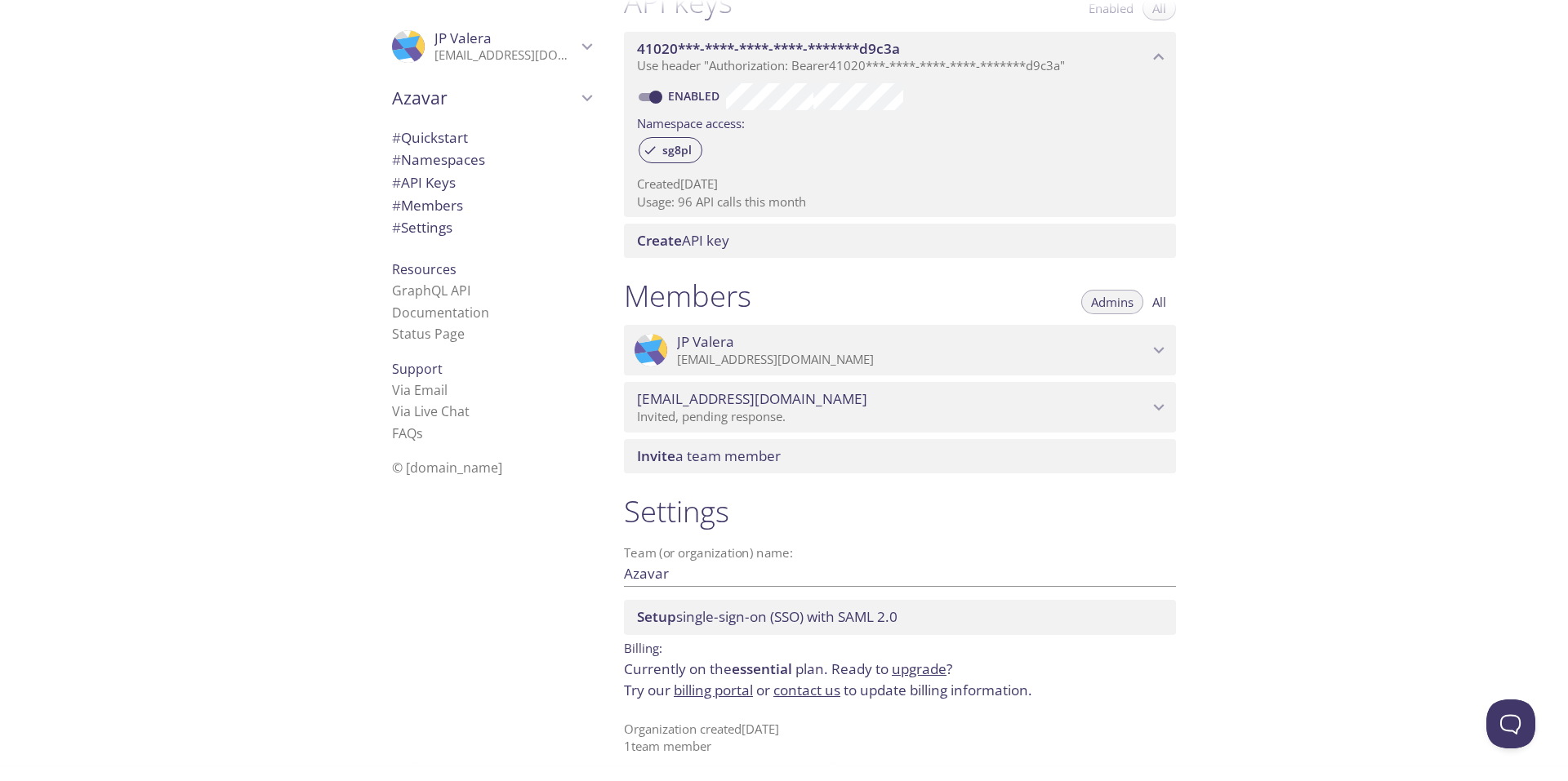
scroll to position [458, 0]
click at [1424, 448] on div "Quickstart Send a test email to [EMAIL_ADDRESS][DOMAIN_NAME] and then click her…" at bounding box center [1089, 390] width 957 height 781
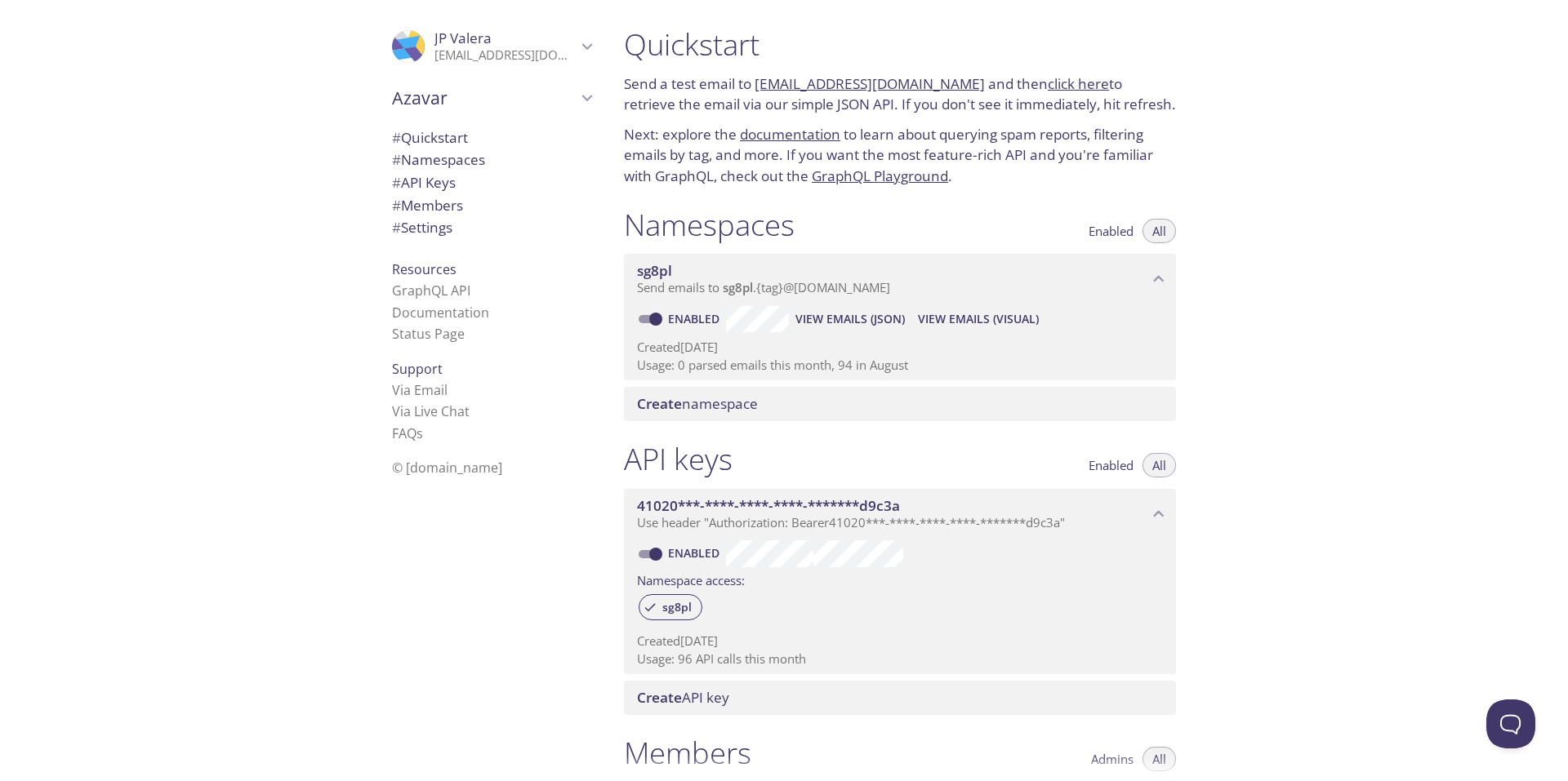
click at [957, 319] on span "View Emails (Visual)" at bounding box center [978, 320] width 121 height 19
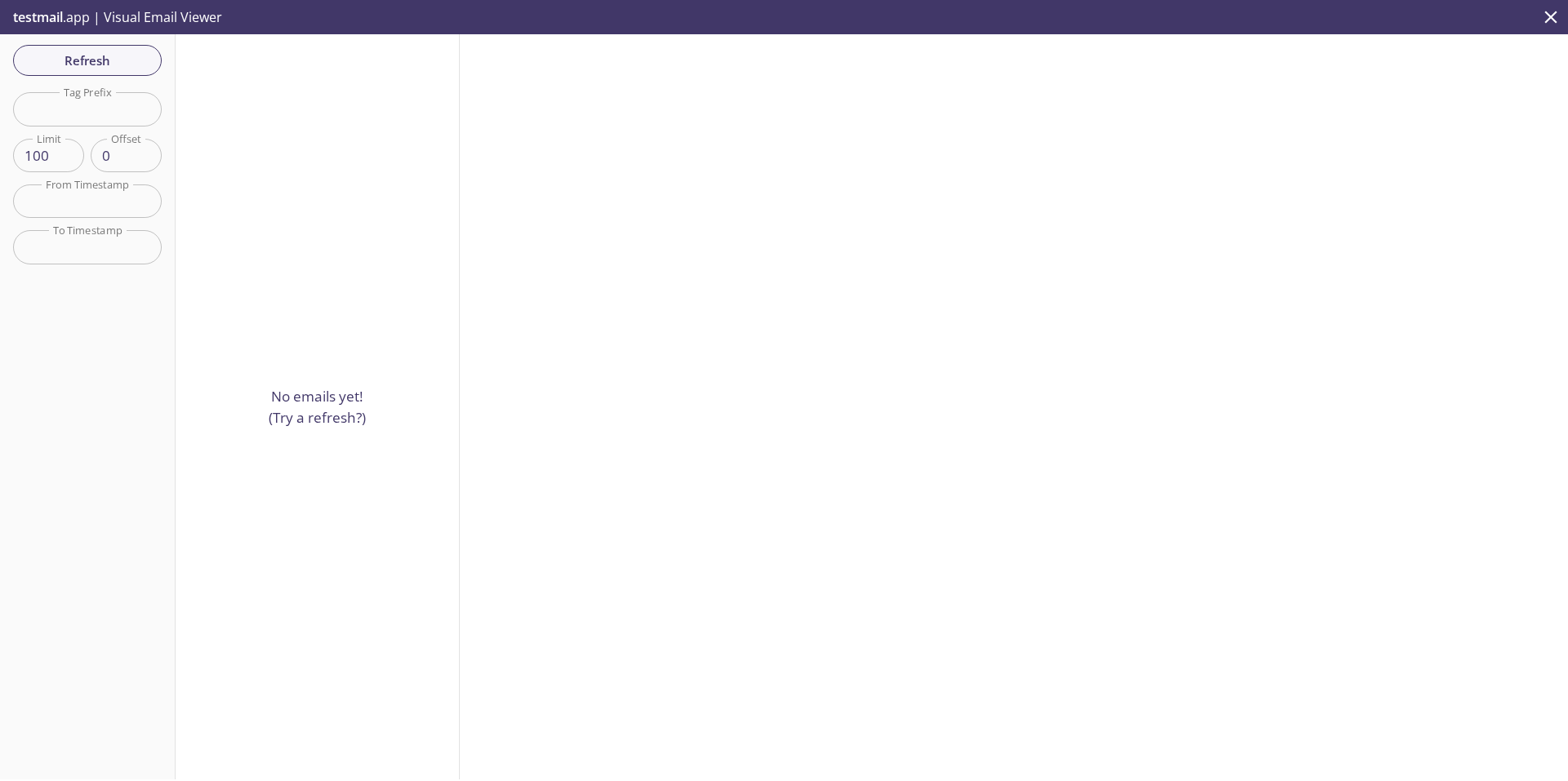
click at [121, 61] on span "Refresh" at bounding box center [87, 61] width 123 height 21
click at [103, 200] on input "text" at bounding box center [88, 201] width 149 height 34
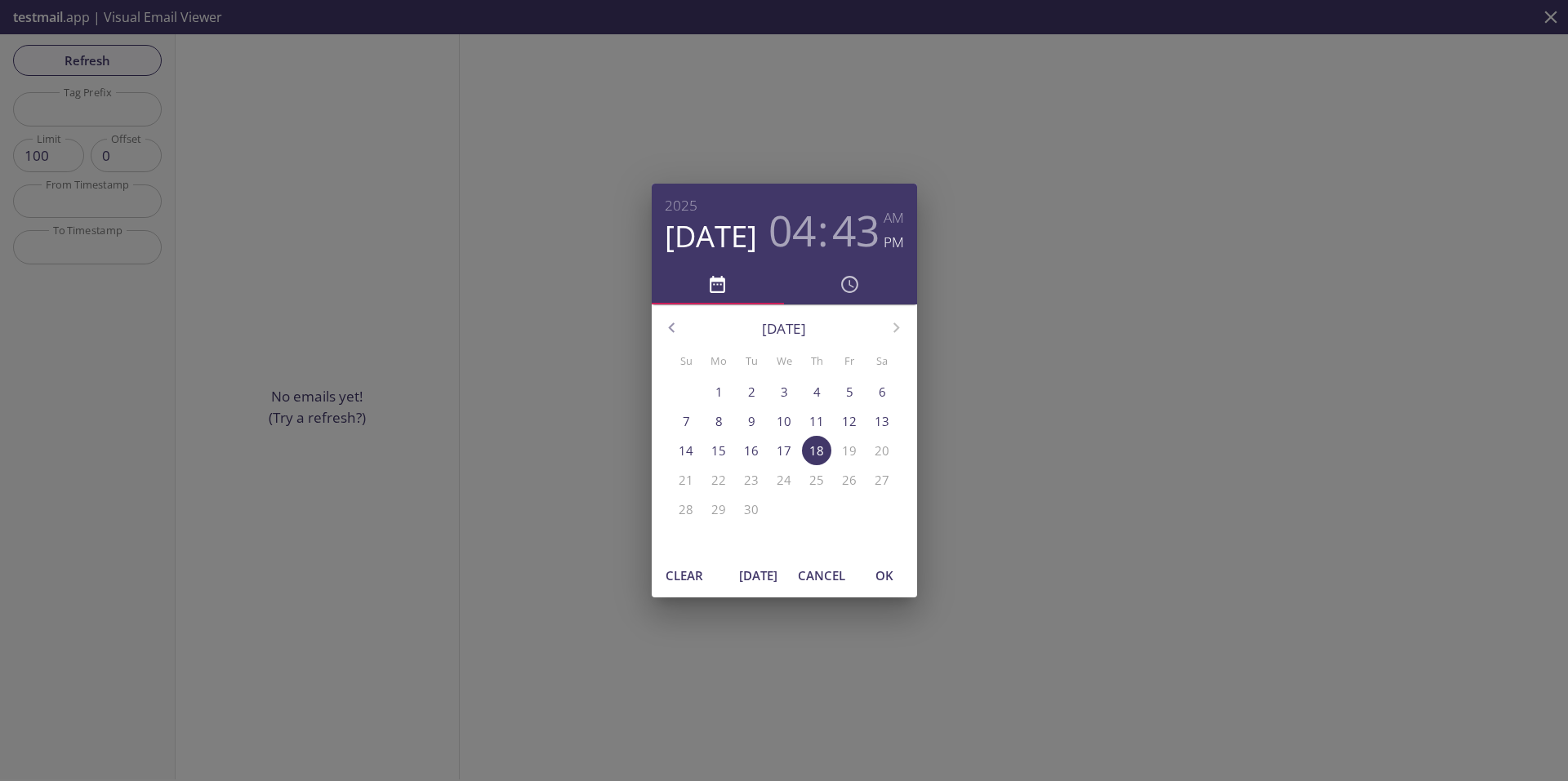
click at [677, 333] on icon "button" at bounding box center [672, 328] width 21 height 21
click at [676, 333] on icon "button" at bounding box center [672, 328] width 21 height 21
click at [675, 336] on icon "button" at bounding box center [672, 328] width 21 height 21
click at [690, 394] on span "1" at bounding box center [686, 392] width 29 height 17
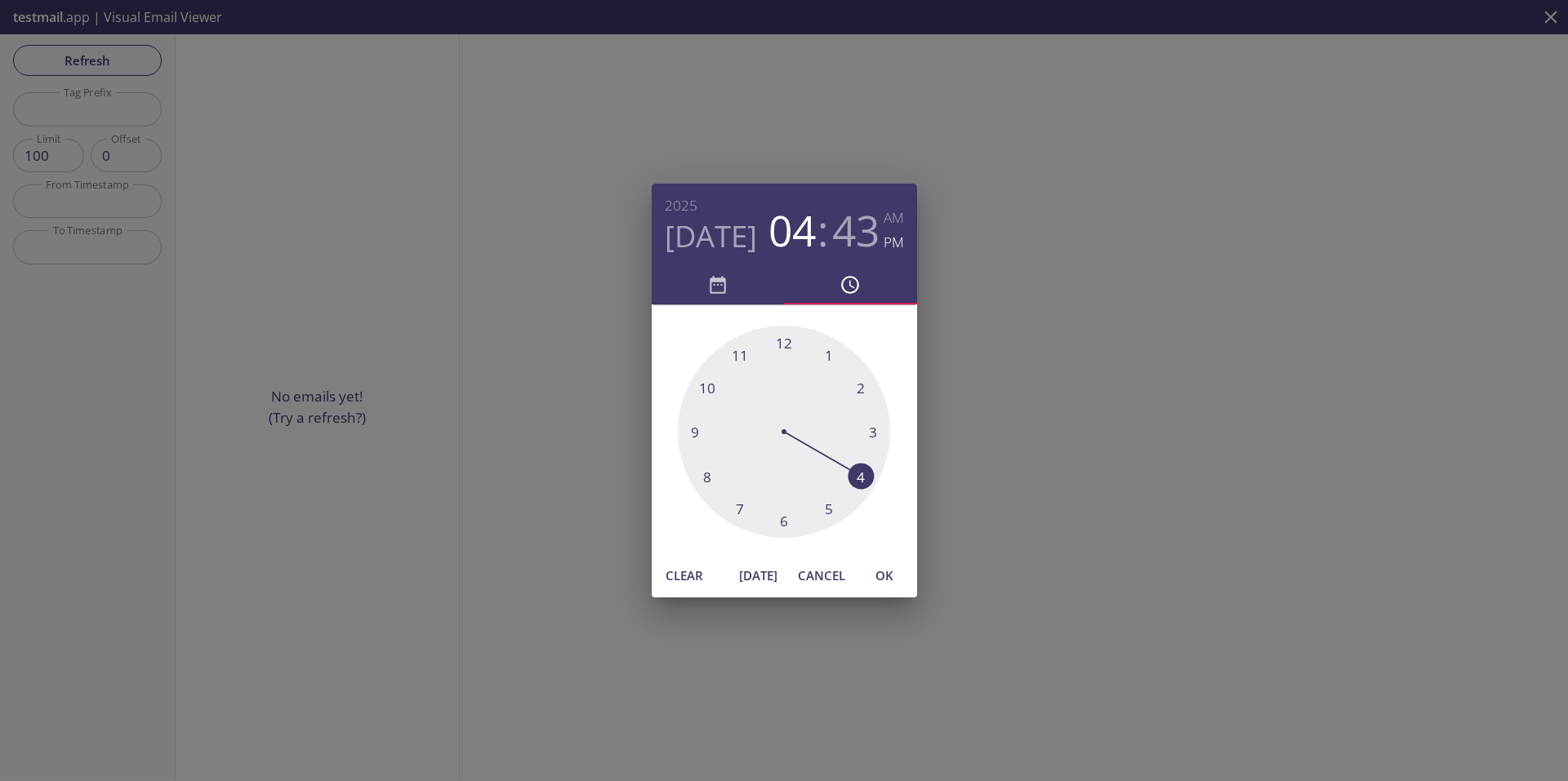
click at [879, 572] on span "OK" at bounding box center [884, 575] width 40 height 21
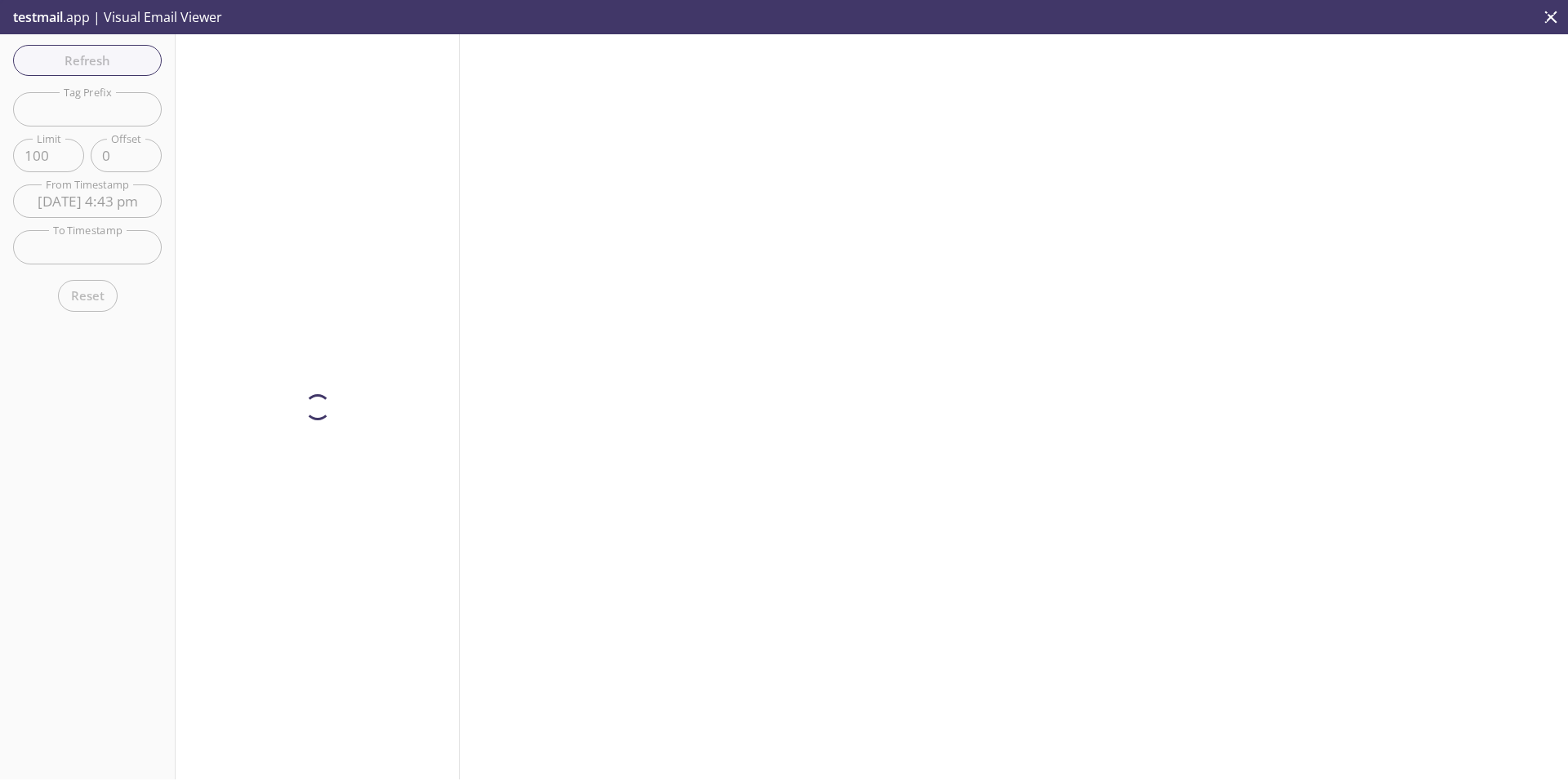
type input "1 Jun 25 4:43 pm"
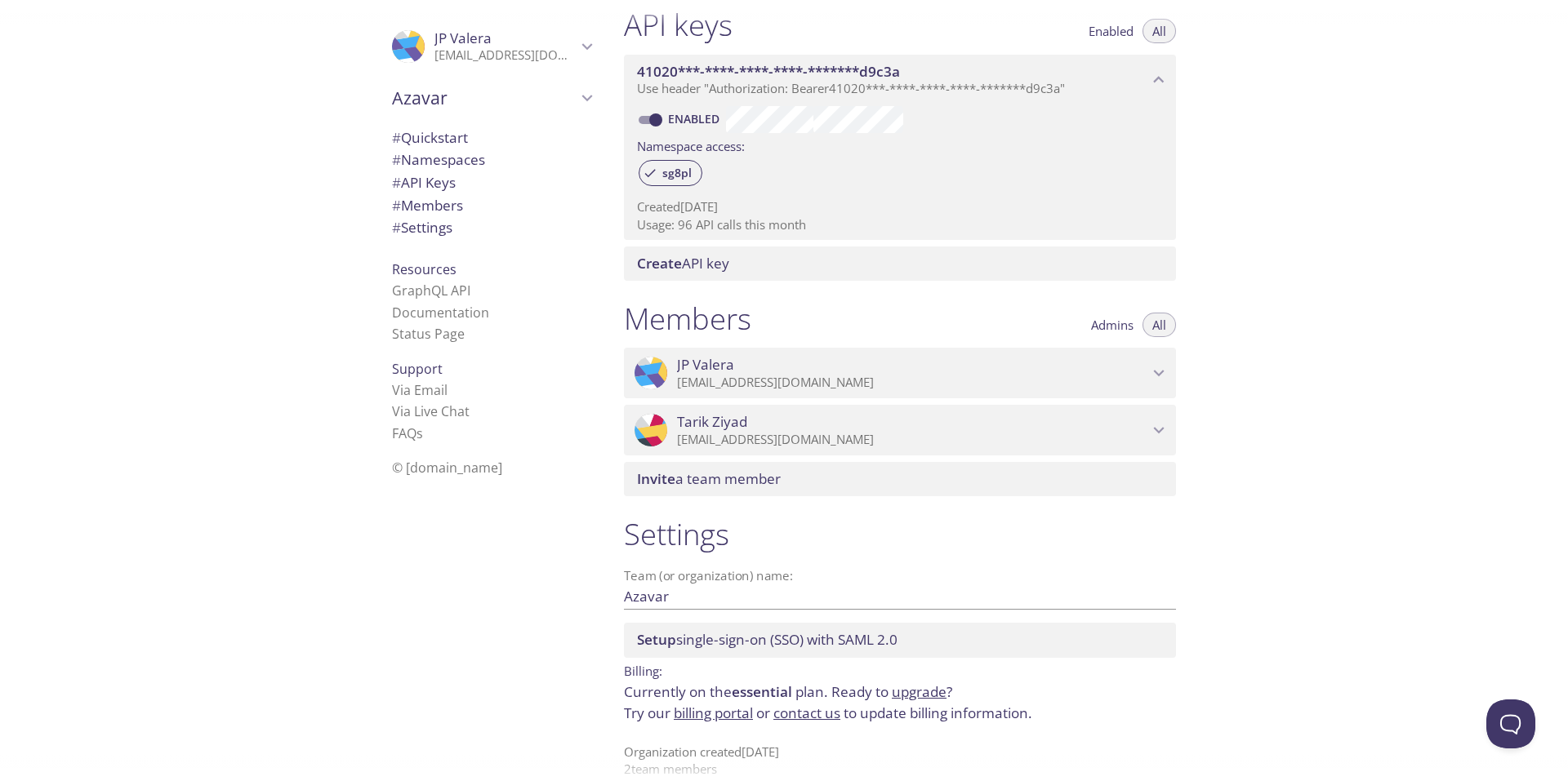
scroll to position [458, 0]
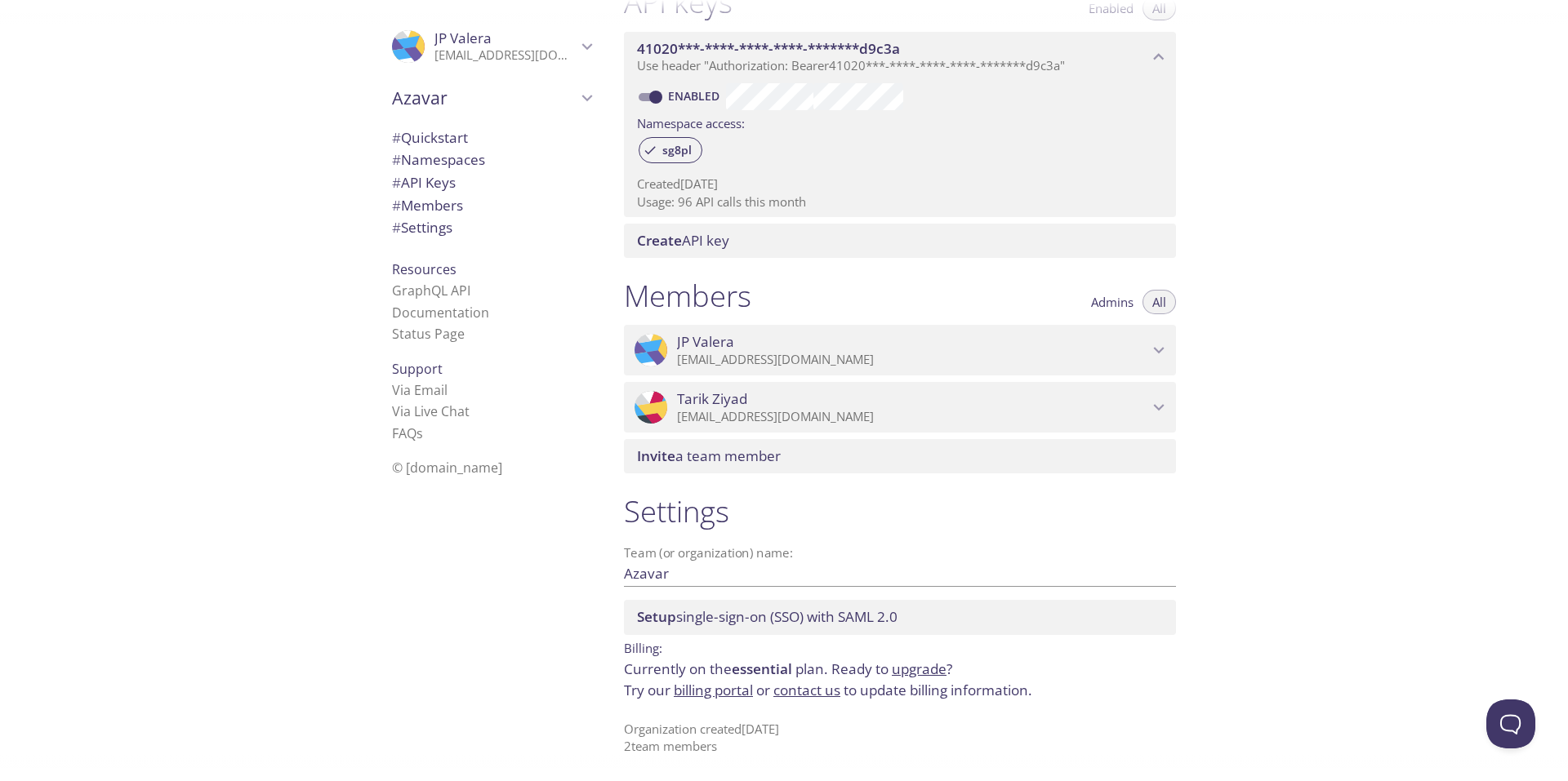
click at [1365, 357] on div "Quickstart Send a test email to sg8pl.test@inbox.testmail.app and then click he…" at bounding box center [1089, 390] width 957 height 781
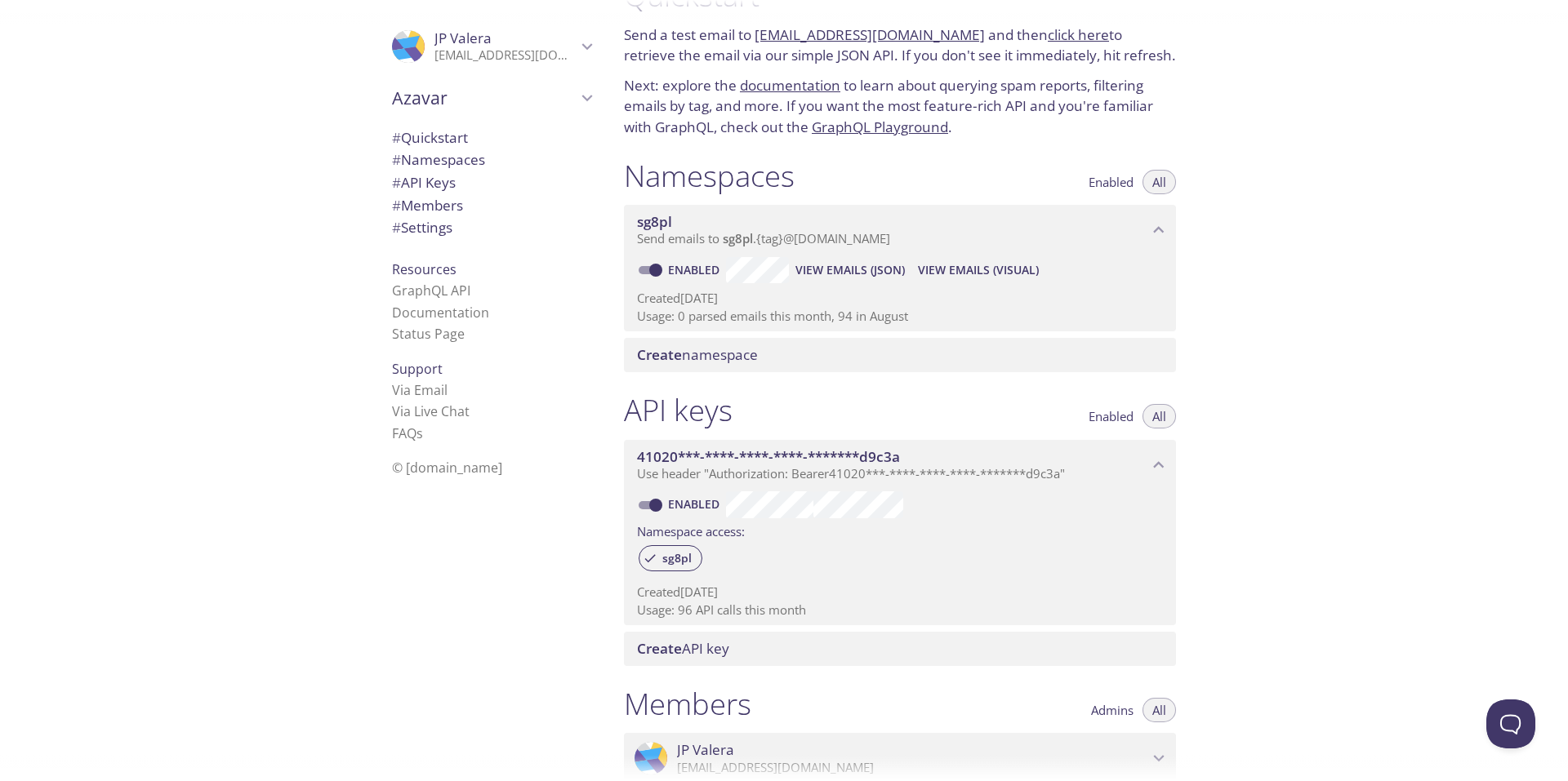
scroll to position [0, 0]
